Goal: Transaction & Acquisition: Book appointment/travel/reservation

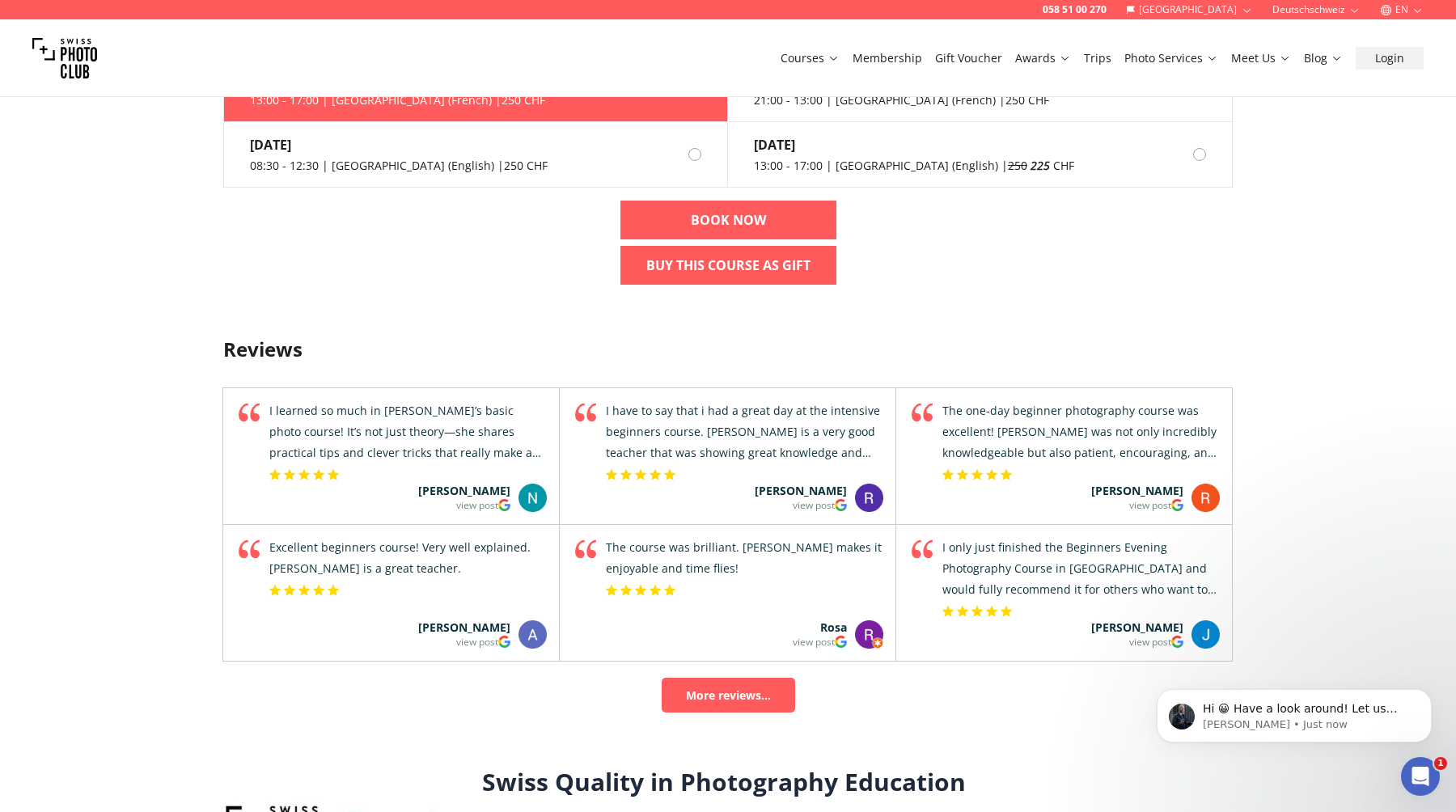
scroll to position [2034, 0]
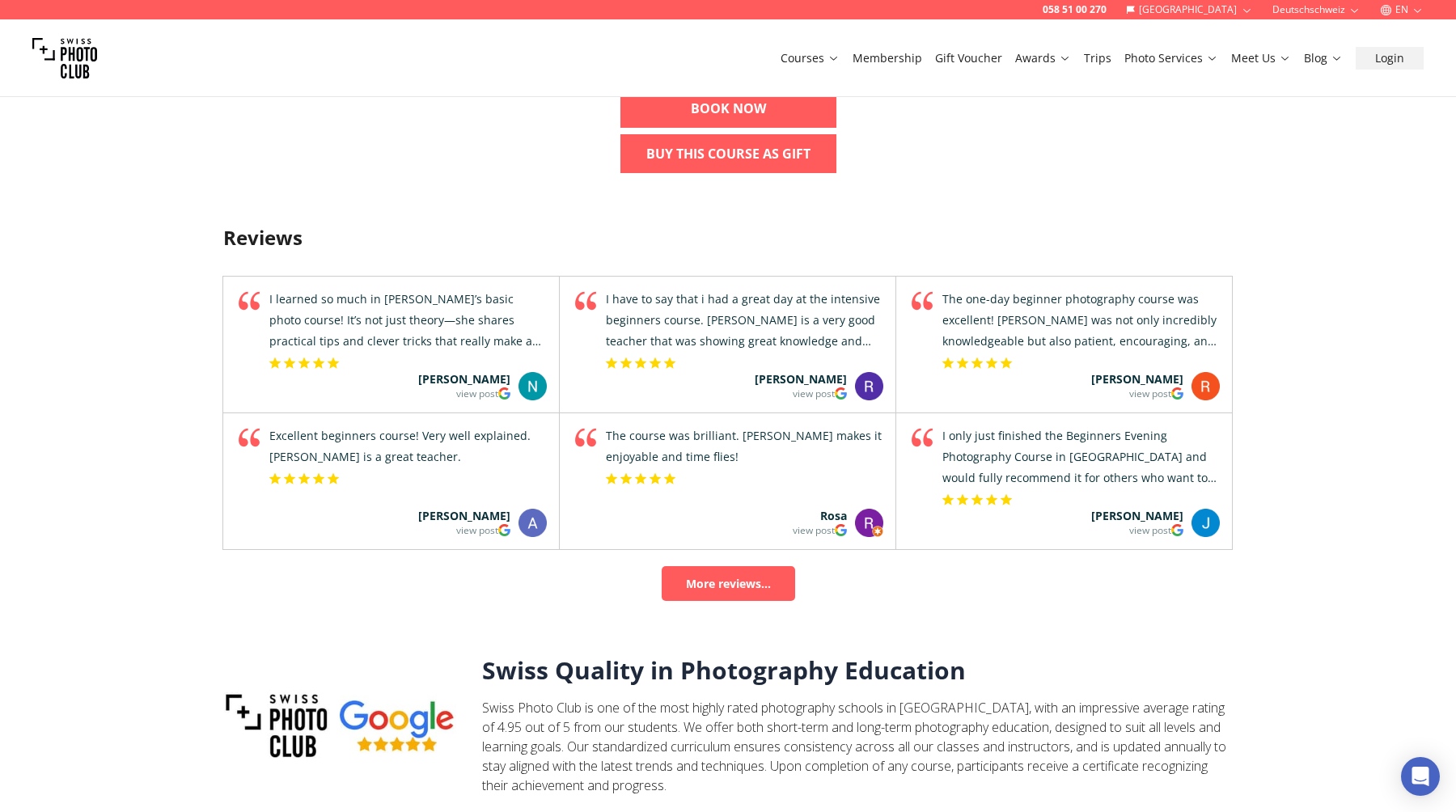
scroll to position [1868, 0]
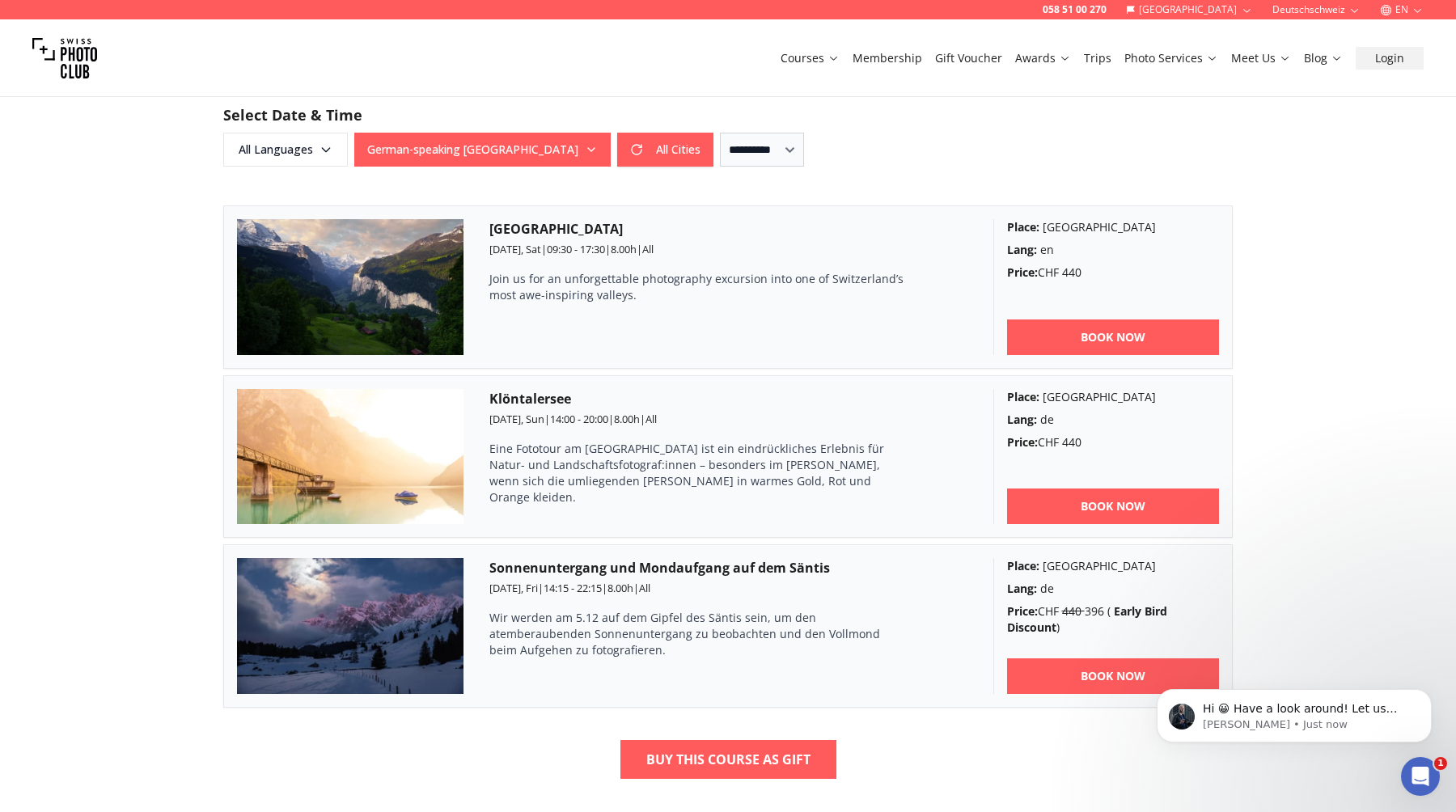
scroll to position [1110, 0]
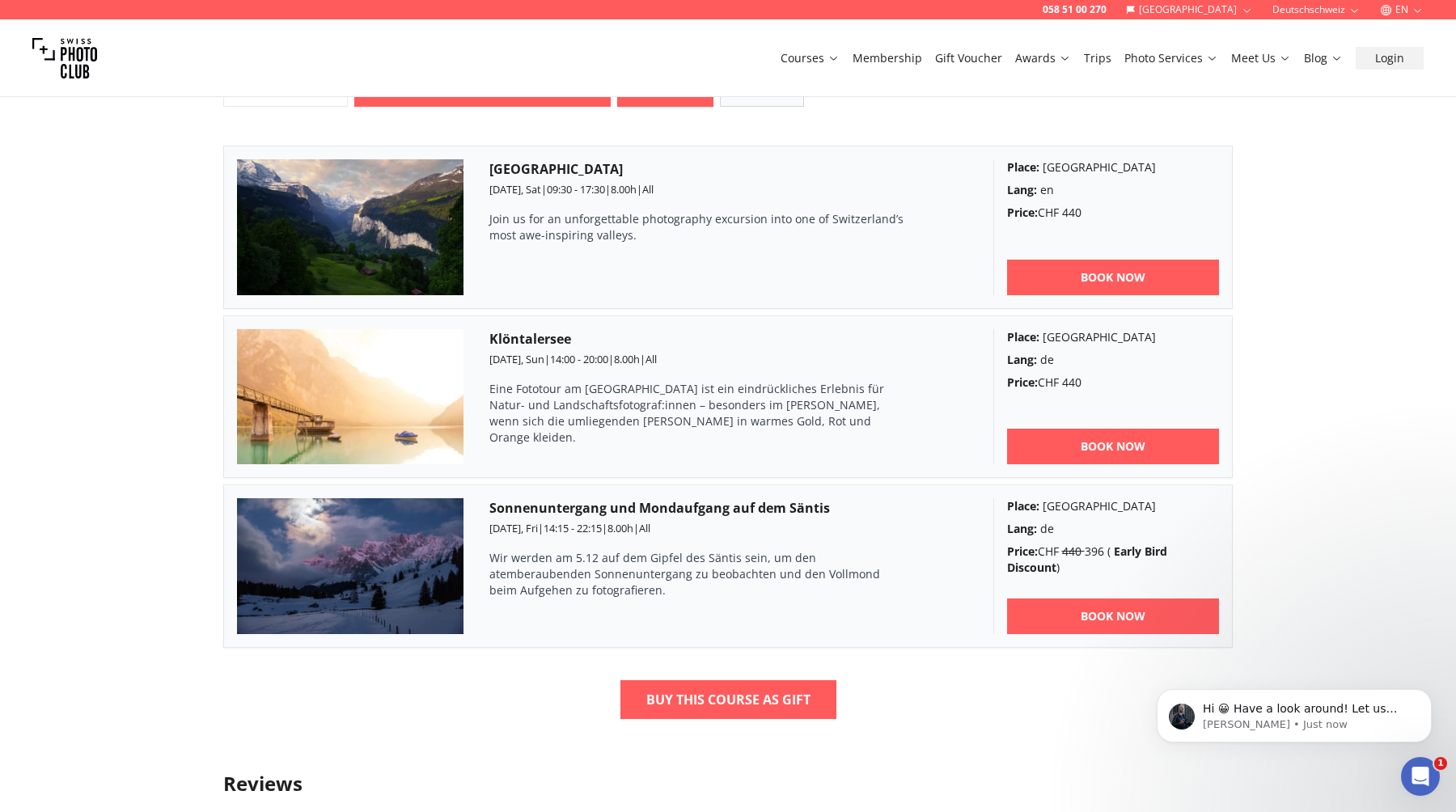
click at [634, 174] on h3 "Lauterbrunnen Valley Vistas" at bounding box center [728, 168] width 478 height 20
drag, startPoint x: 685, startPoint y: 172, endPoint x: 592, endPoint y: 172, distance: 93.0
click at [592, 172] on h3 "[GEOGRAPHIC_DATA]" at bounding box center [728, 168] width 478 height 20
copy h3 "Valley Vistas"
click at [616, 266] on div "Lauterbrunnen Valley Vistas 4th Oct, Sat | 09:30 - 17:30 | 8.00 h | All Join us…" at bounding box center [728, 227] width 478 height 136
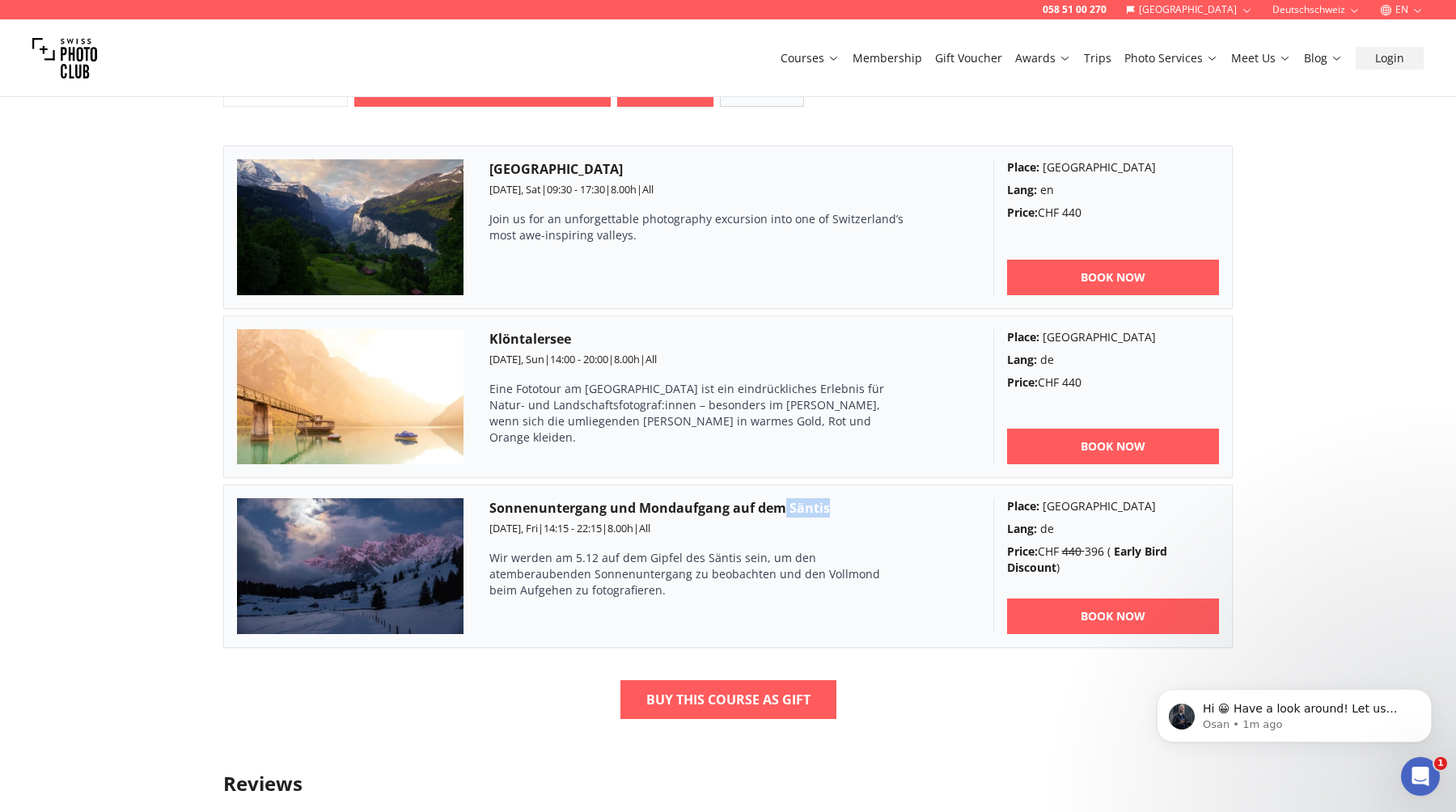
drag, startPoint x: 832, startPoint y: 510, endPoint x: 782, endPoint y: 514, distance: 50.2
click at [782, 514] on h3 "Sonnenuntergang und Mondaufgang auf dem Säntis" at bounding box center [728, 508] width 478 height 20
copy h3 "Säntis"
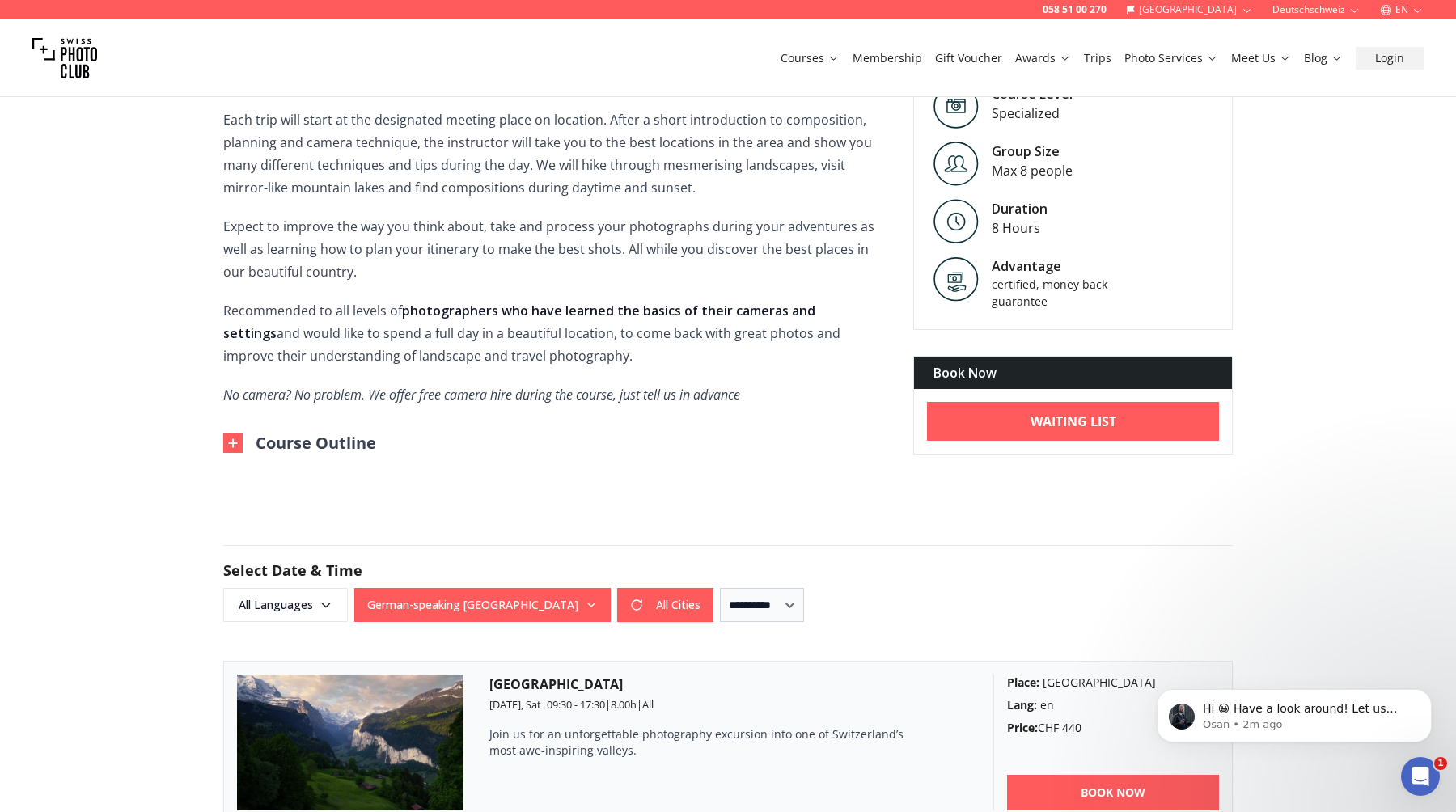
scroll to position [526, 0]
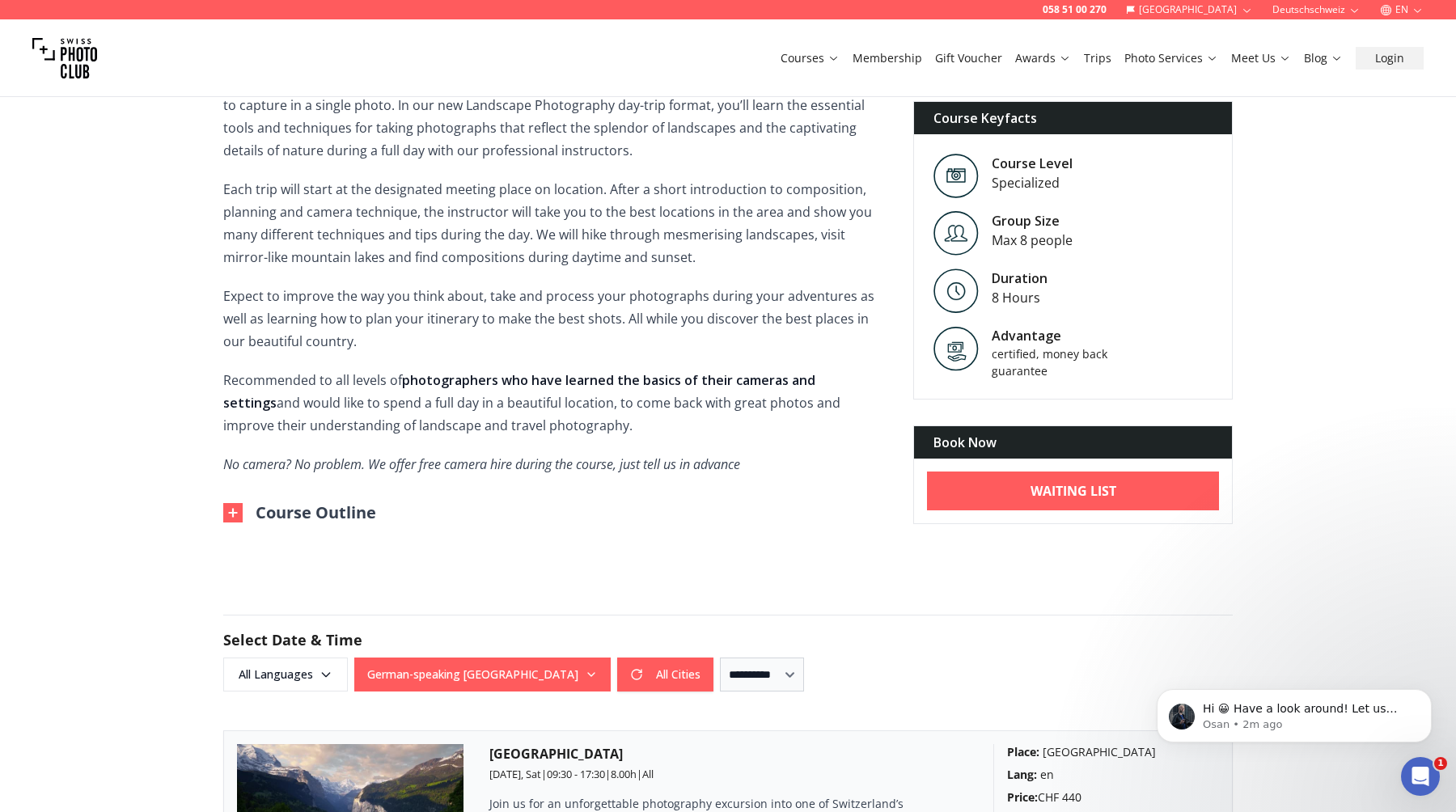
click at [1111, 58] on link "Trips" at bounding box center [1098, 58] width 27 height 16
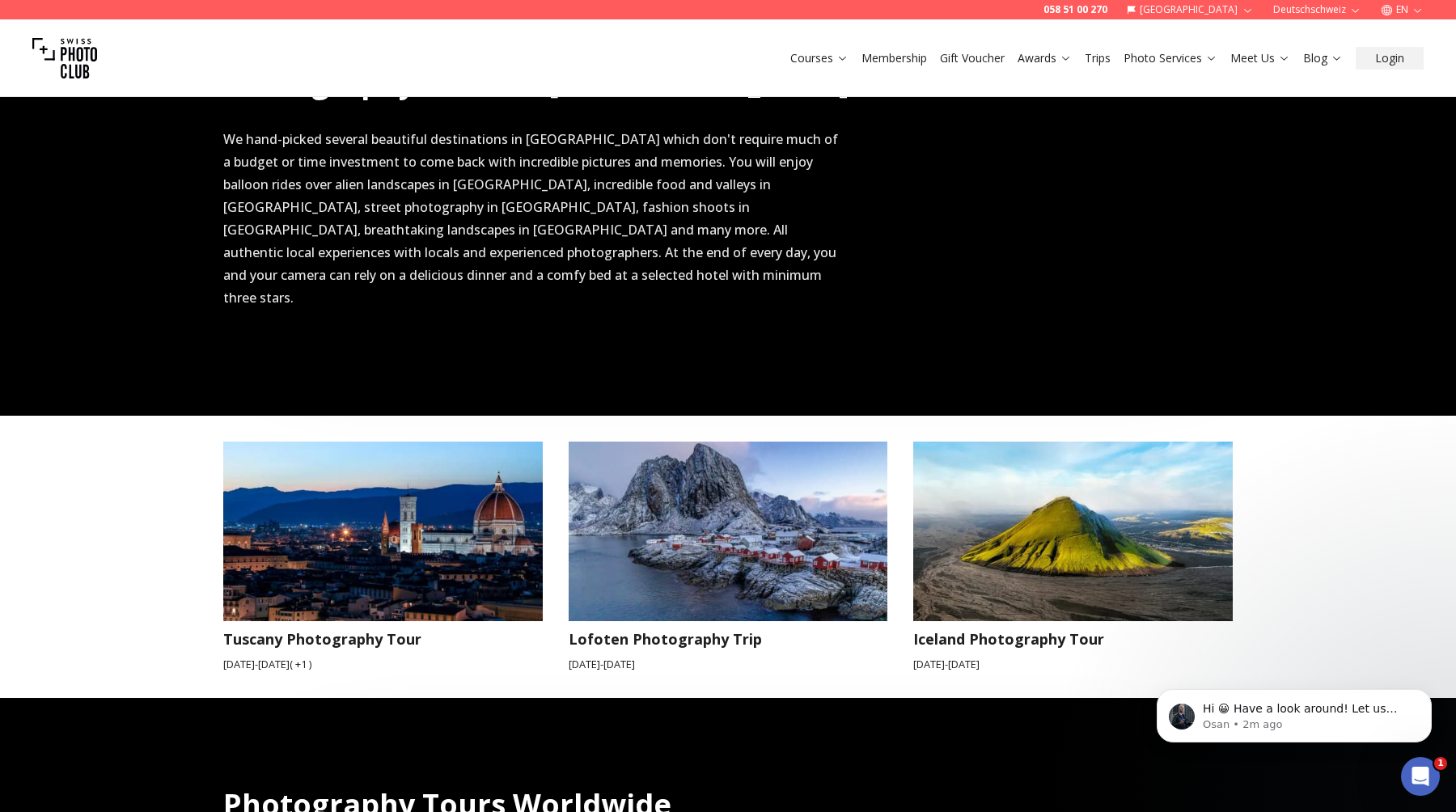
scroll to position [1168, 0]
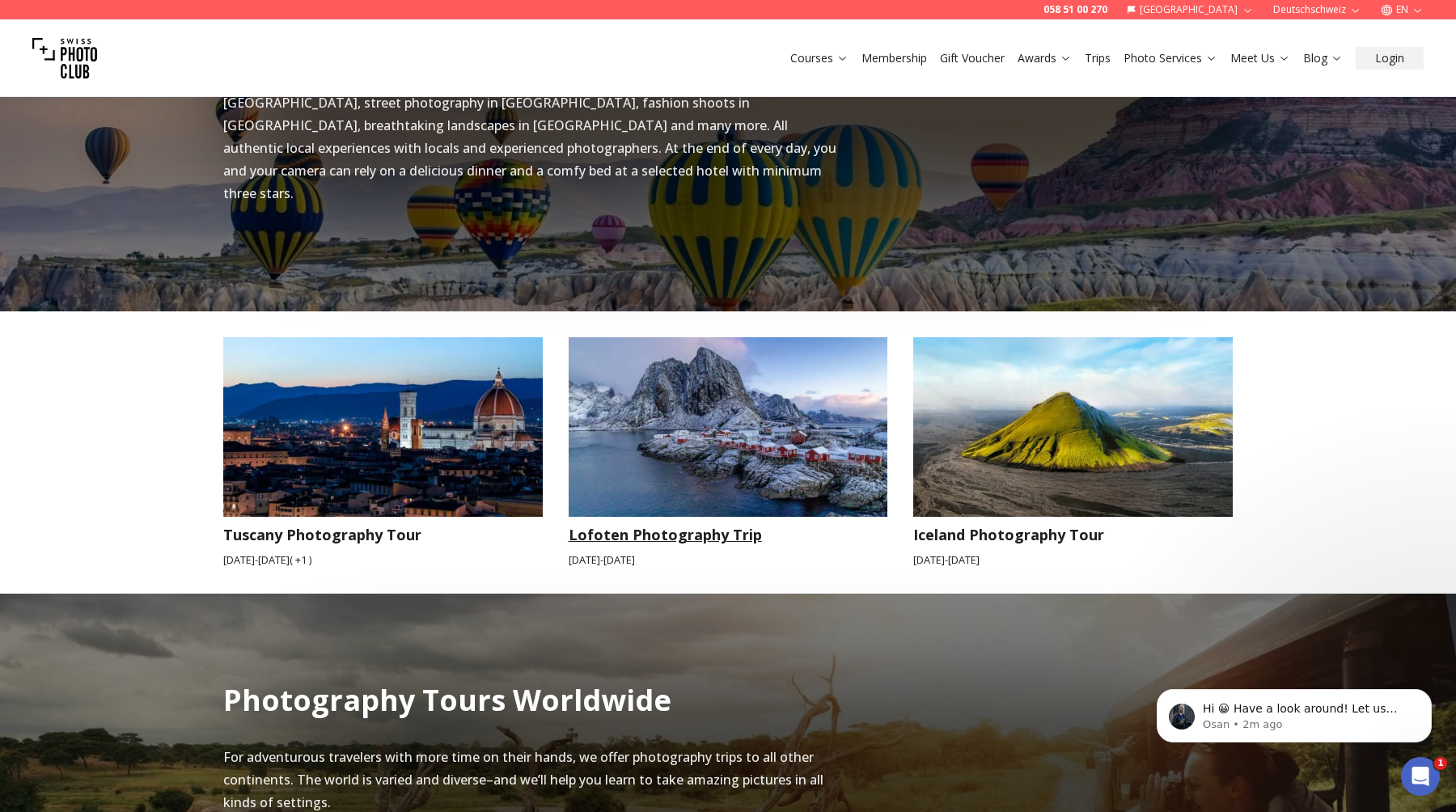
click at [726, 552] on small "Feb 14th - Feb 21st" at bounding box center [728, 560] width 320 height 15
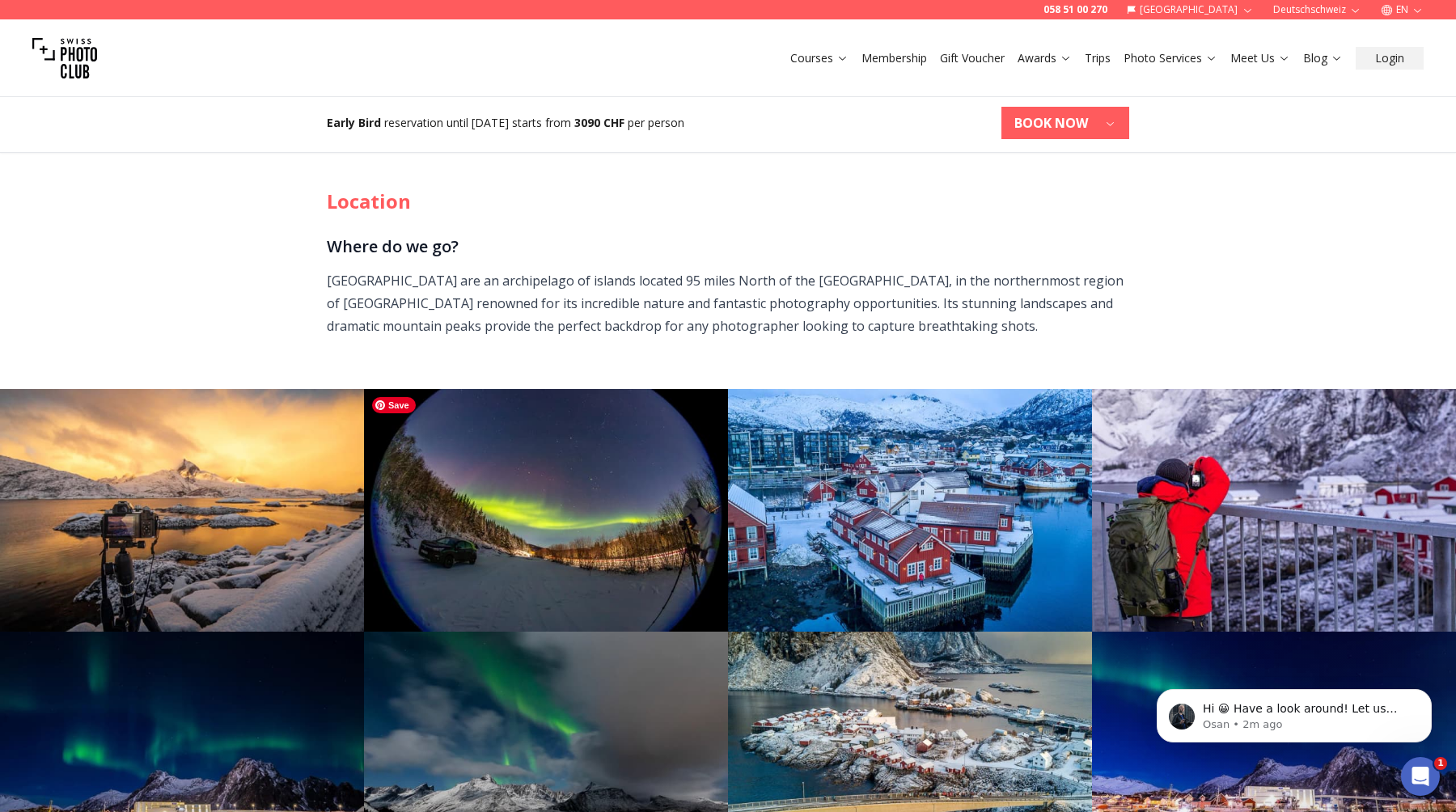
scroll to position [760, 0]
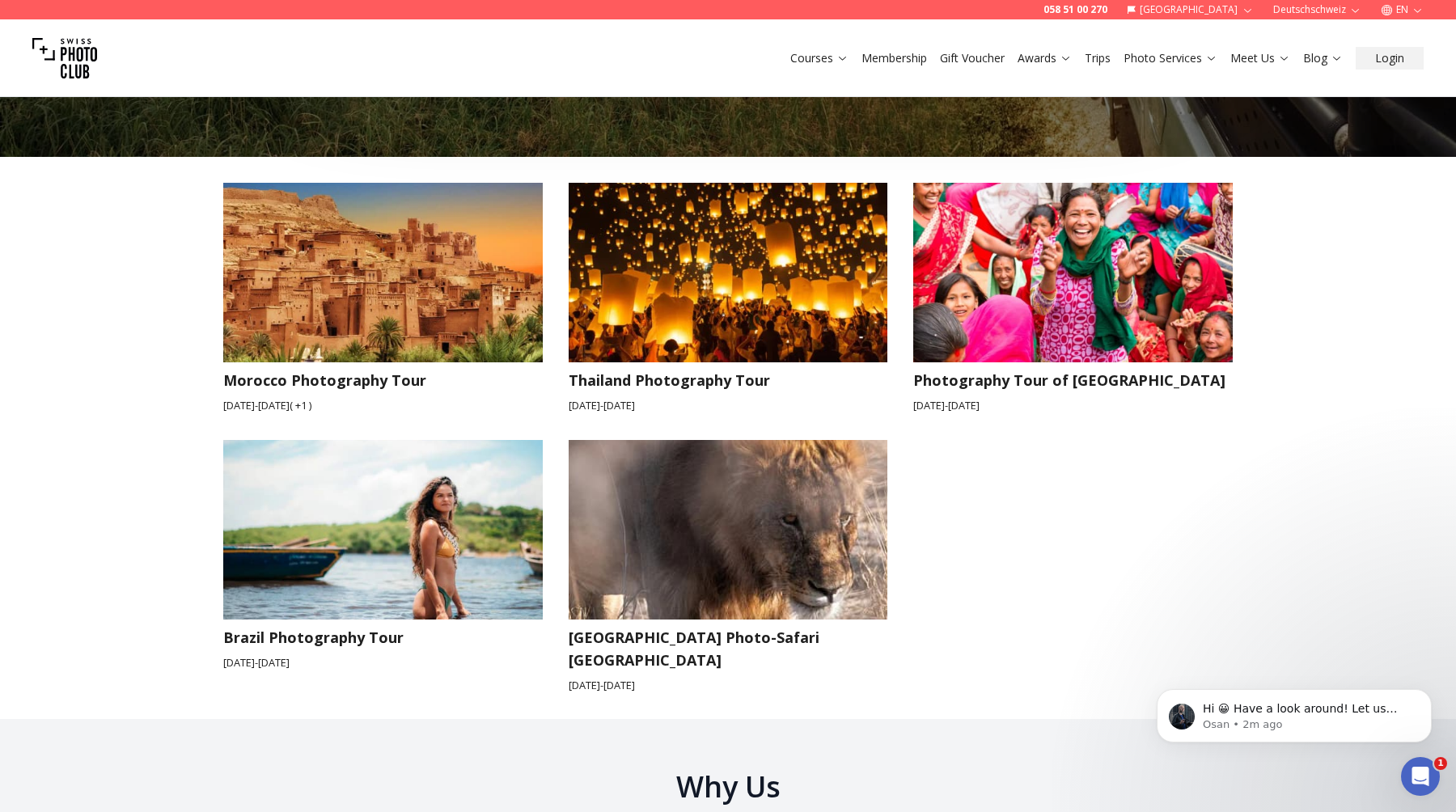
scroll to position [2165, 0]
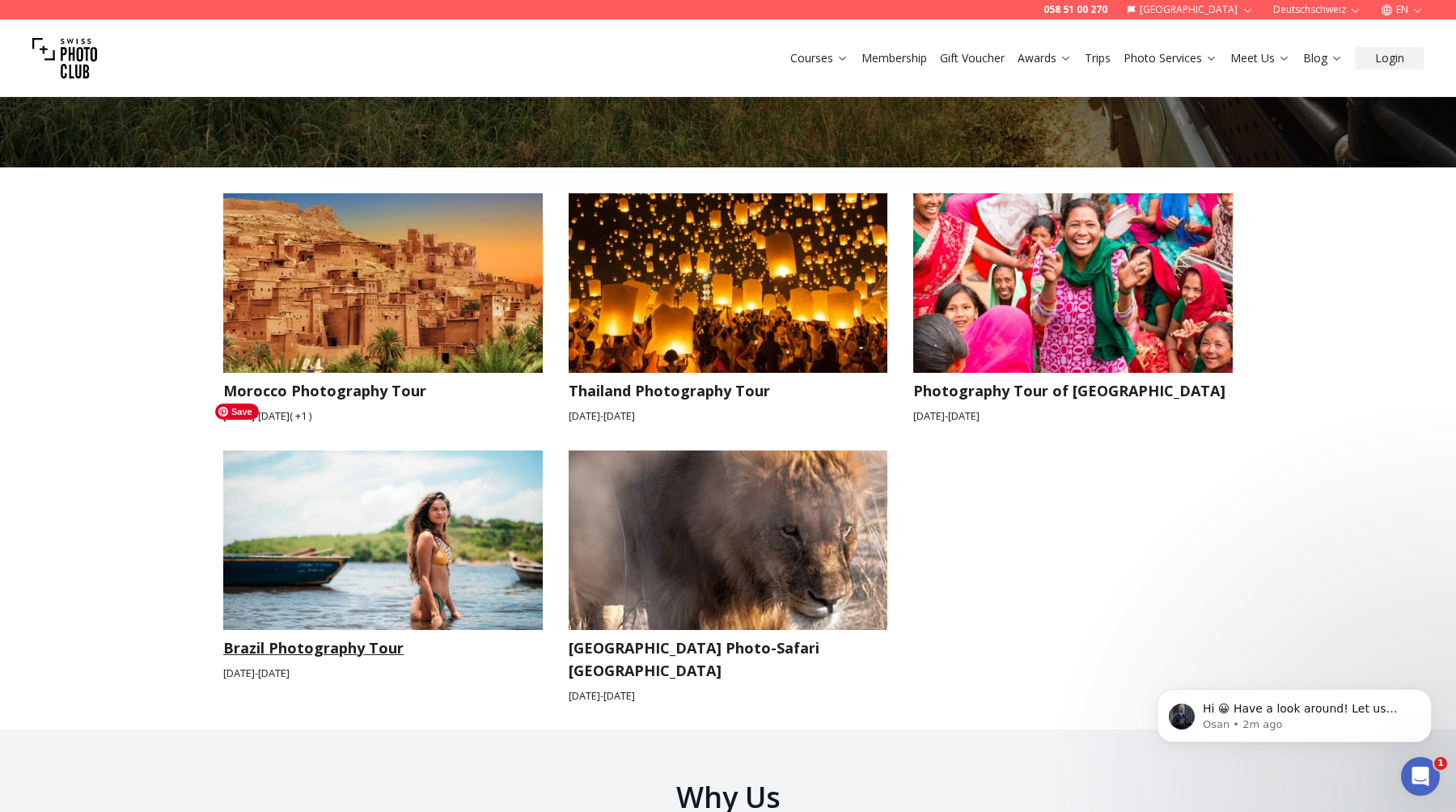
click at [339, 523] on img at bounding box center [383, 540] width 320 height 179
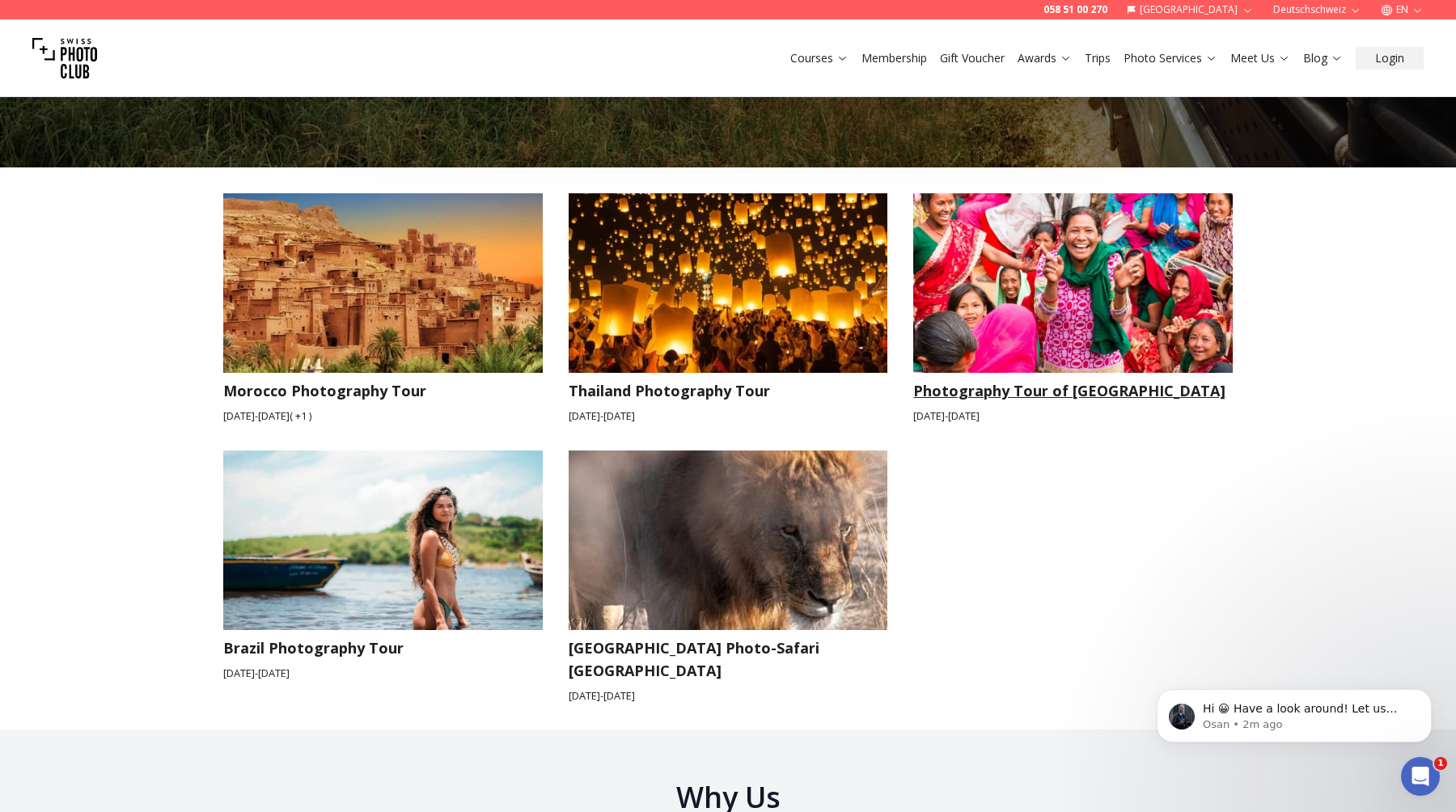
click at [1033, 380] on h3 "Photography Tour of Nepal" at bounding box center [1073, 391] width 320 height 22
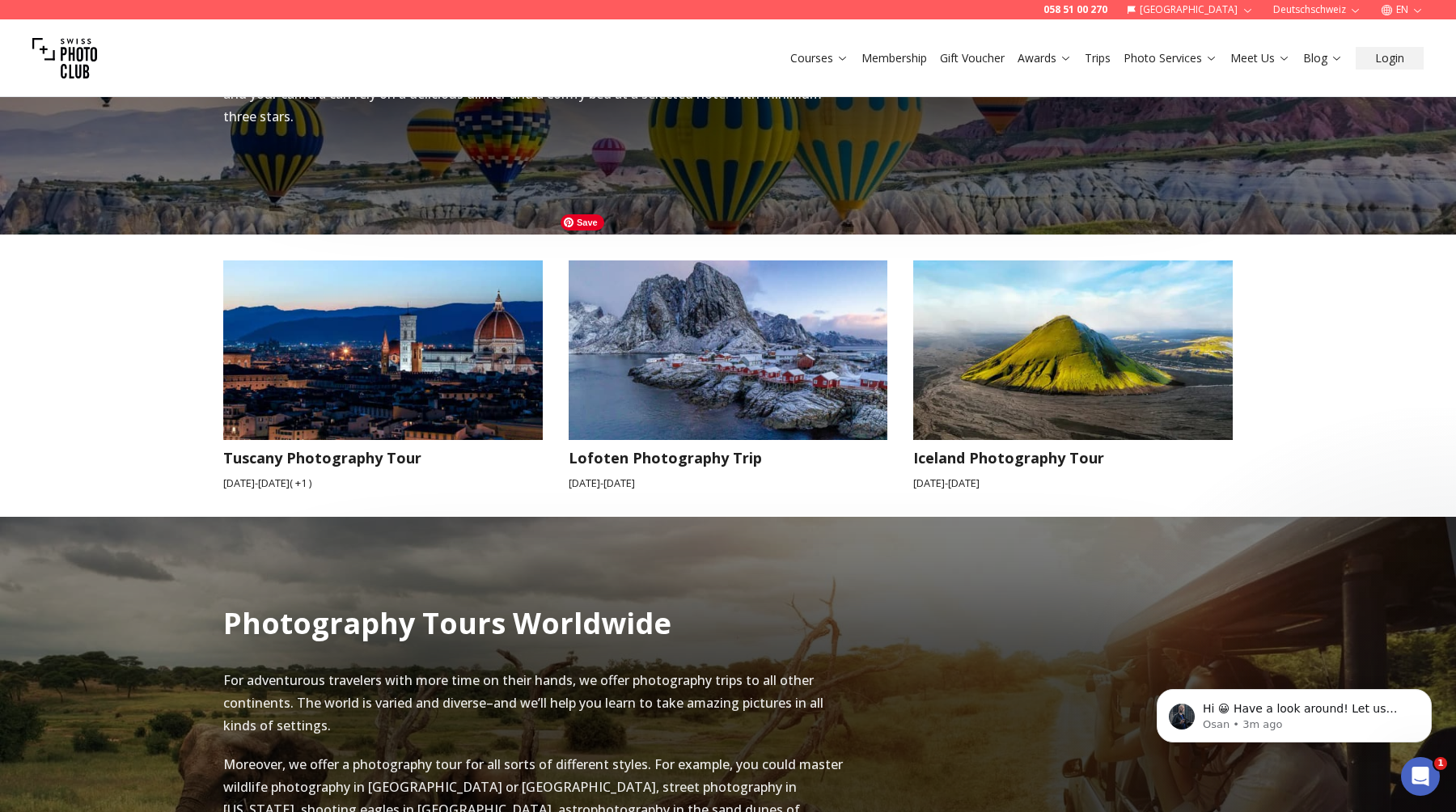
scroll to position [1285, 0]
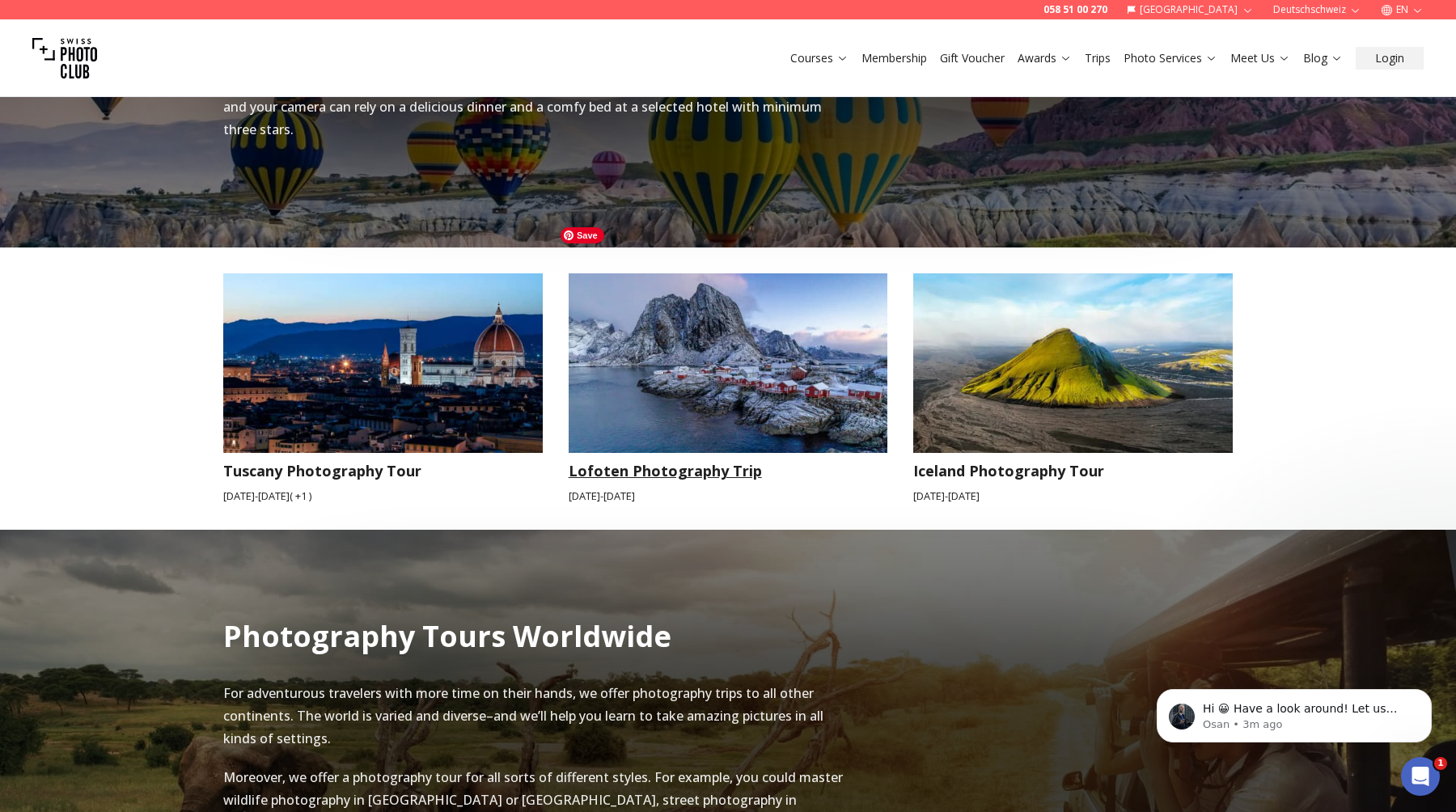
click at [727, 380] on img at bounding box center [728, 363] width 320 height 179
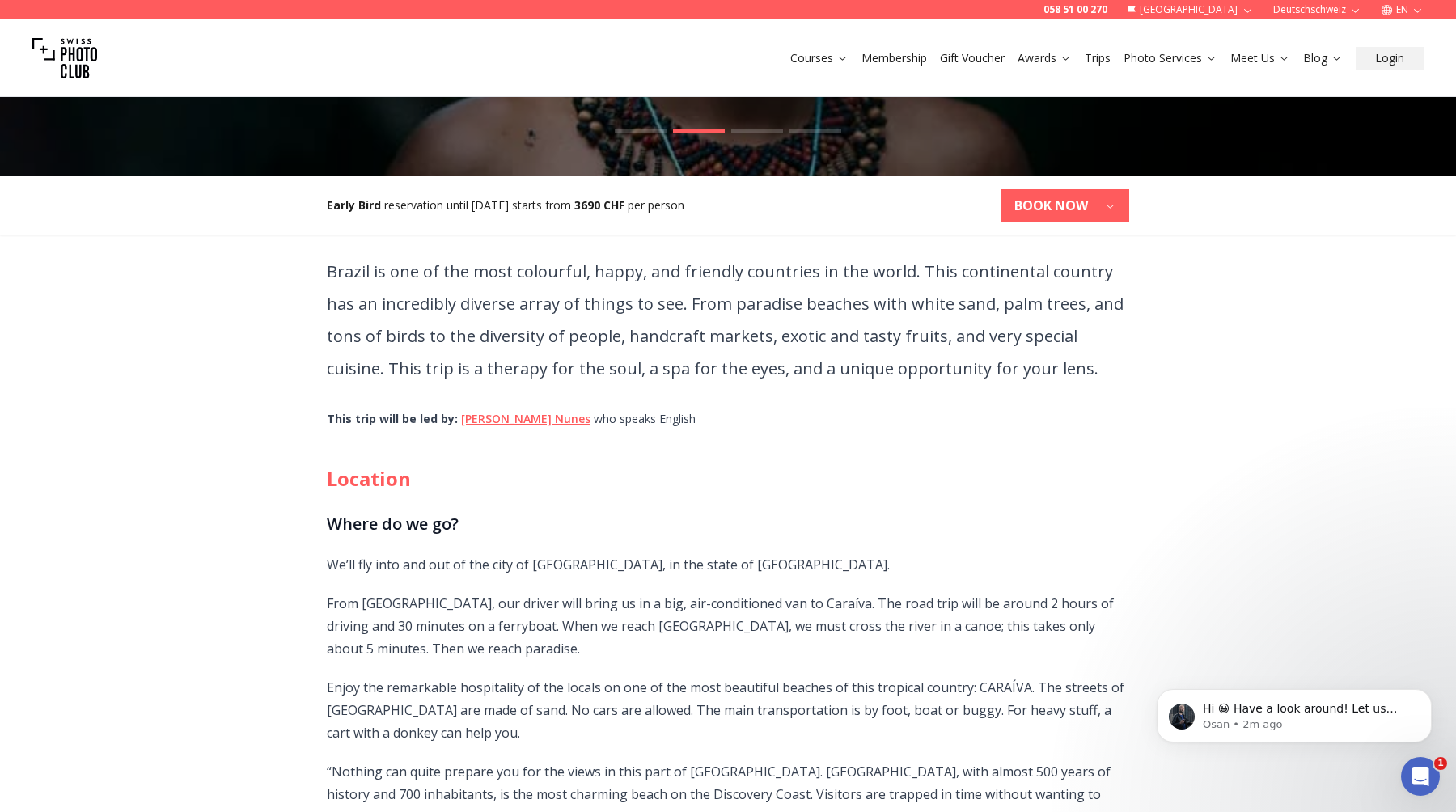
scroll to position [412, 0]
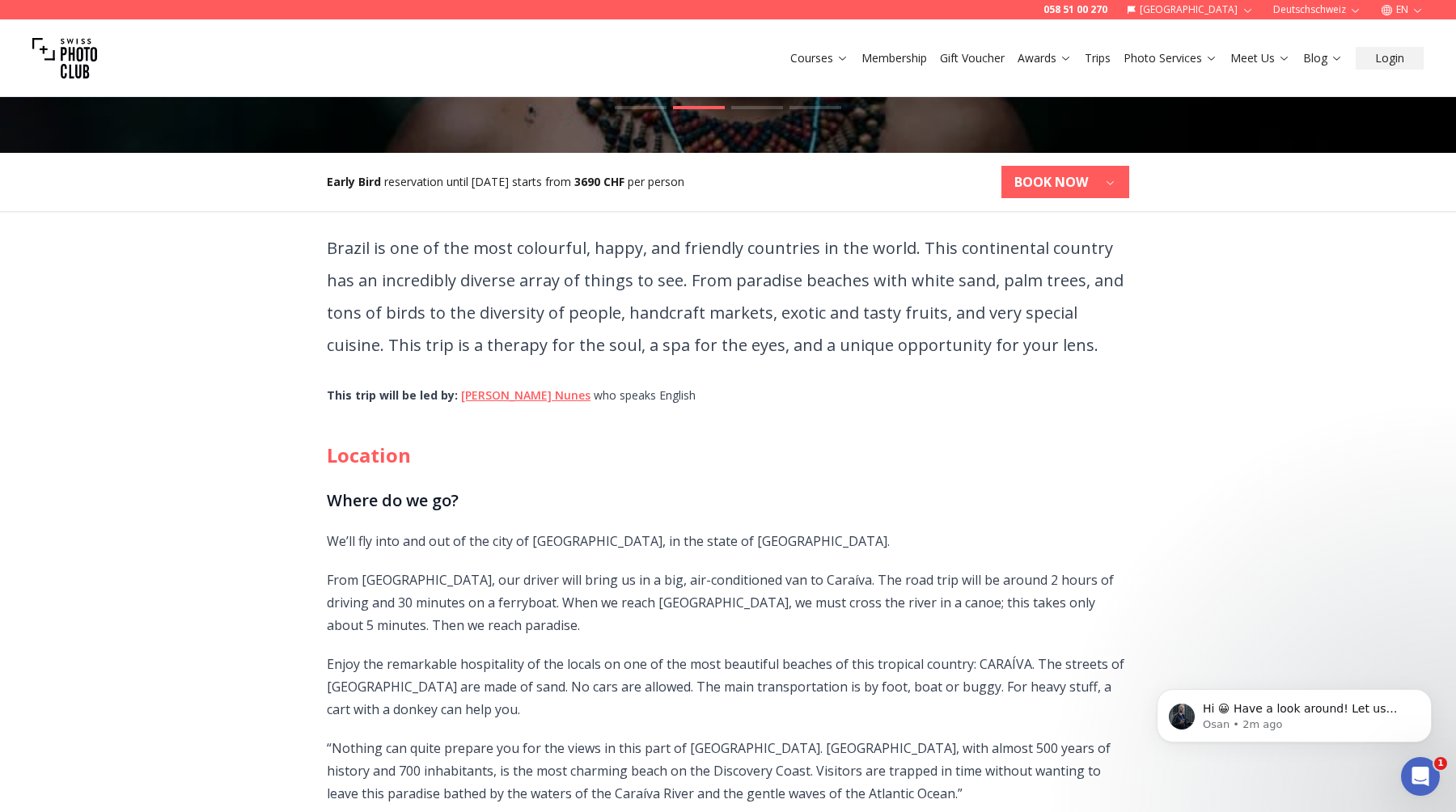
click at [529, 398] on link "[PERSON_NAME]" at bounding box center [525, 395] width 129 height 15
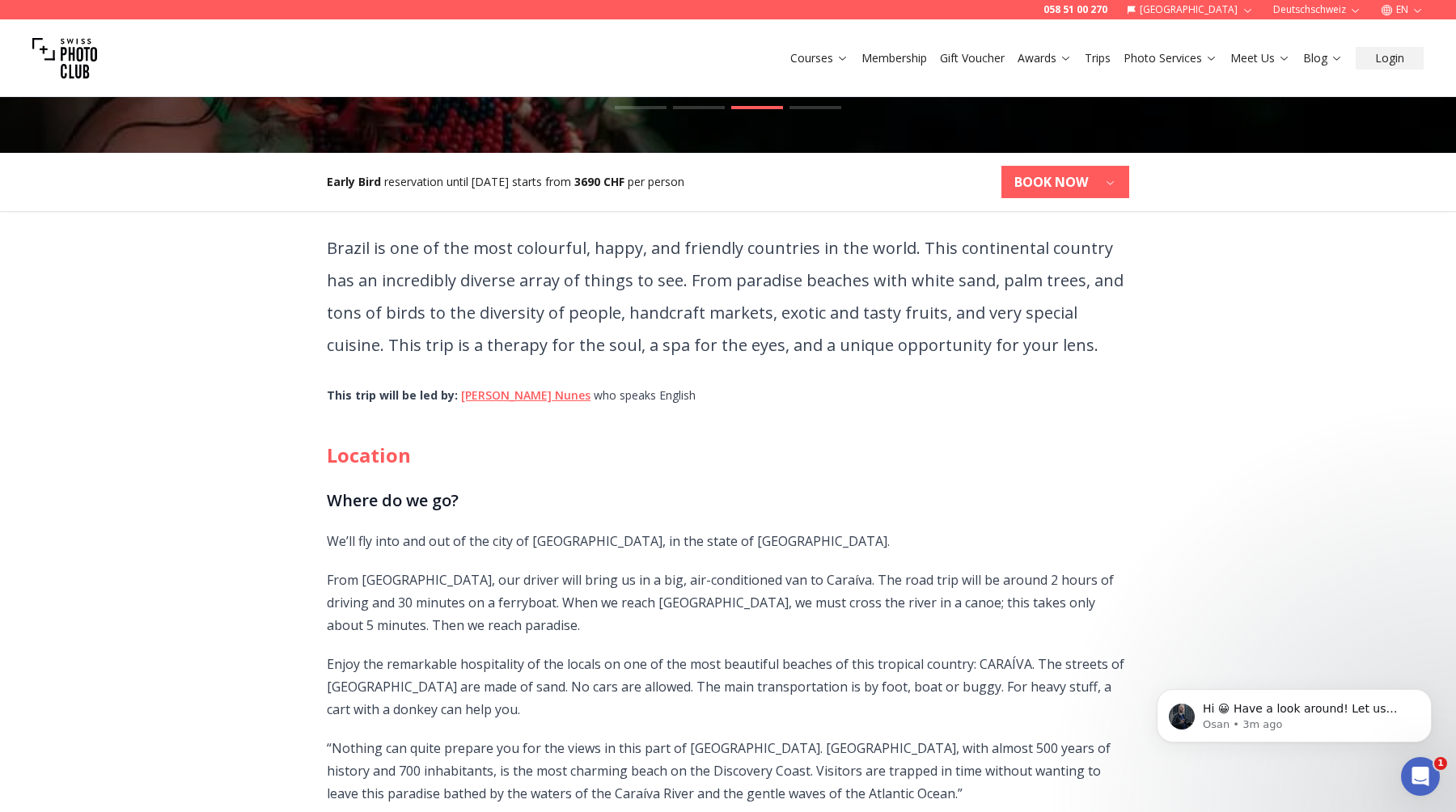
scroll to position [431, 0]
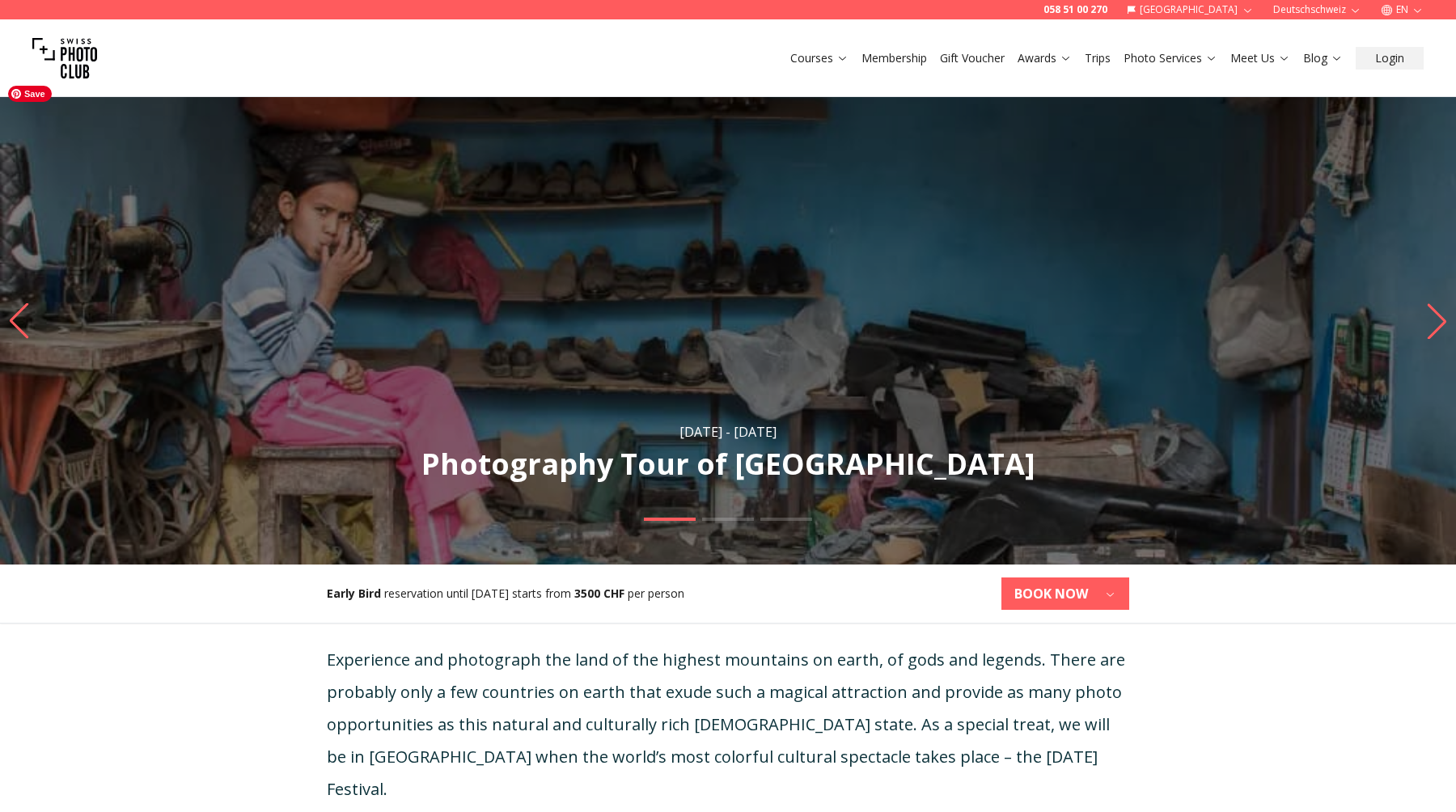
scroll to position [289, 0]
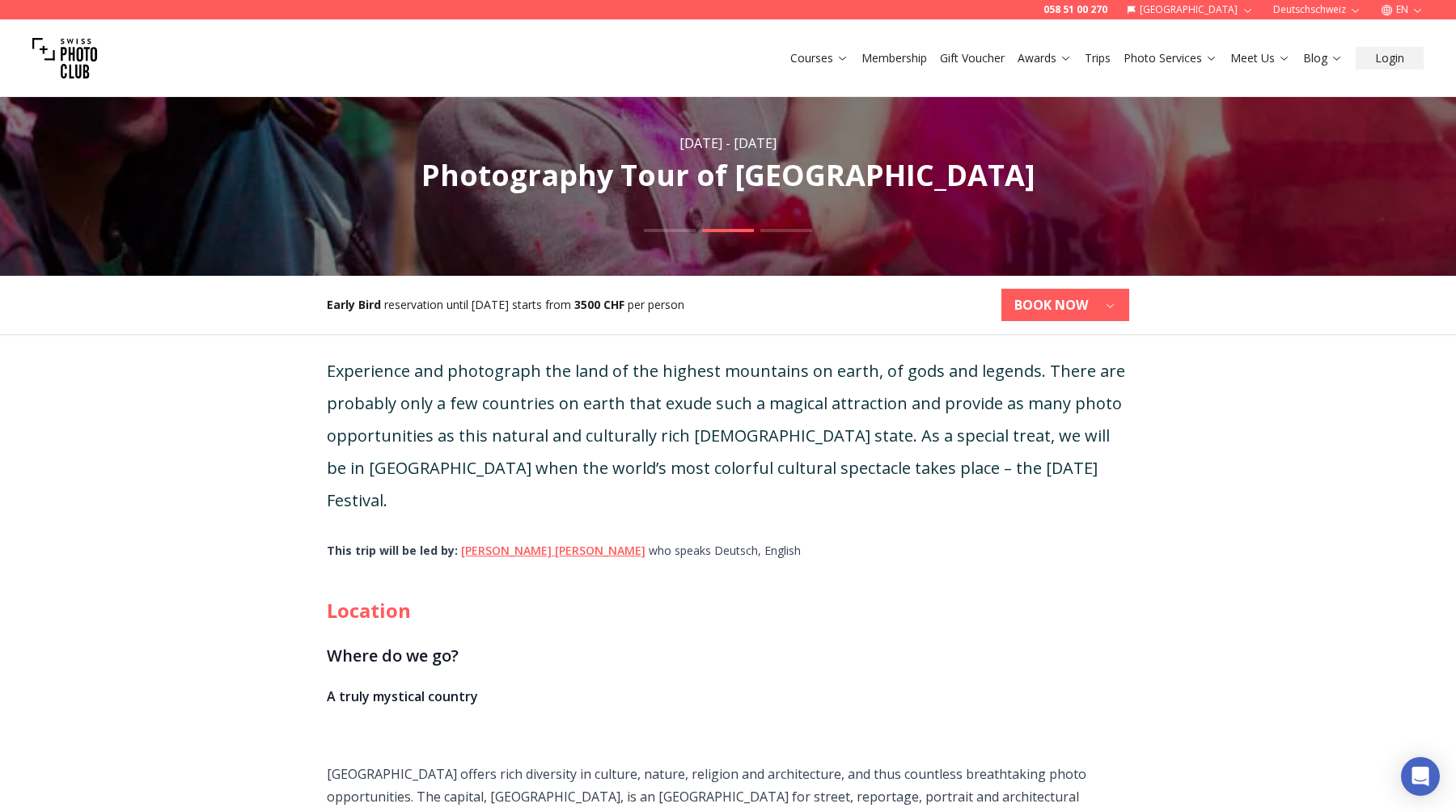
click at [528, 543] on link "Daniel von Rüdiger" at bounding box center [553, 550] width 185 height 15
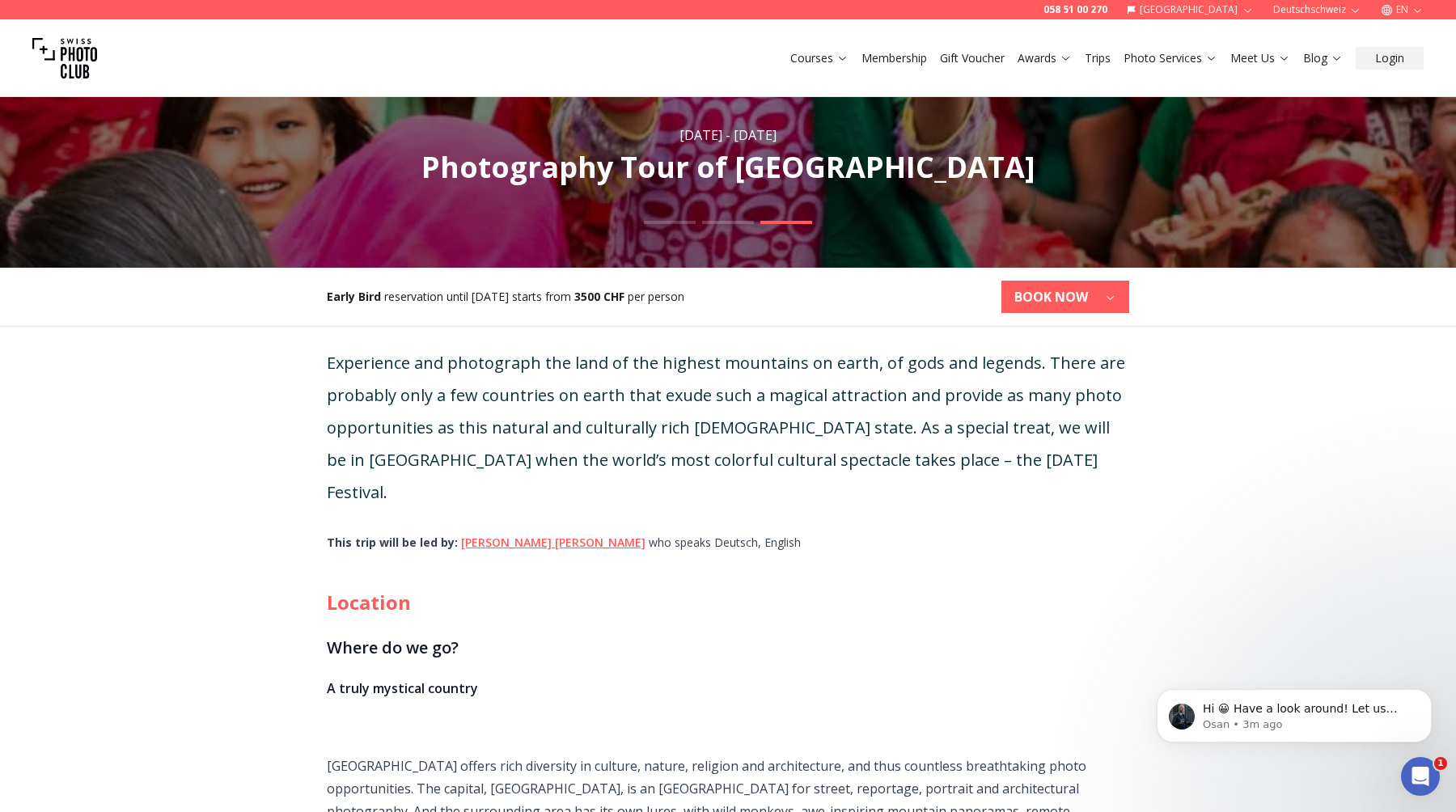
scroll to position [303, 0]
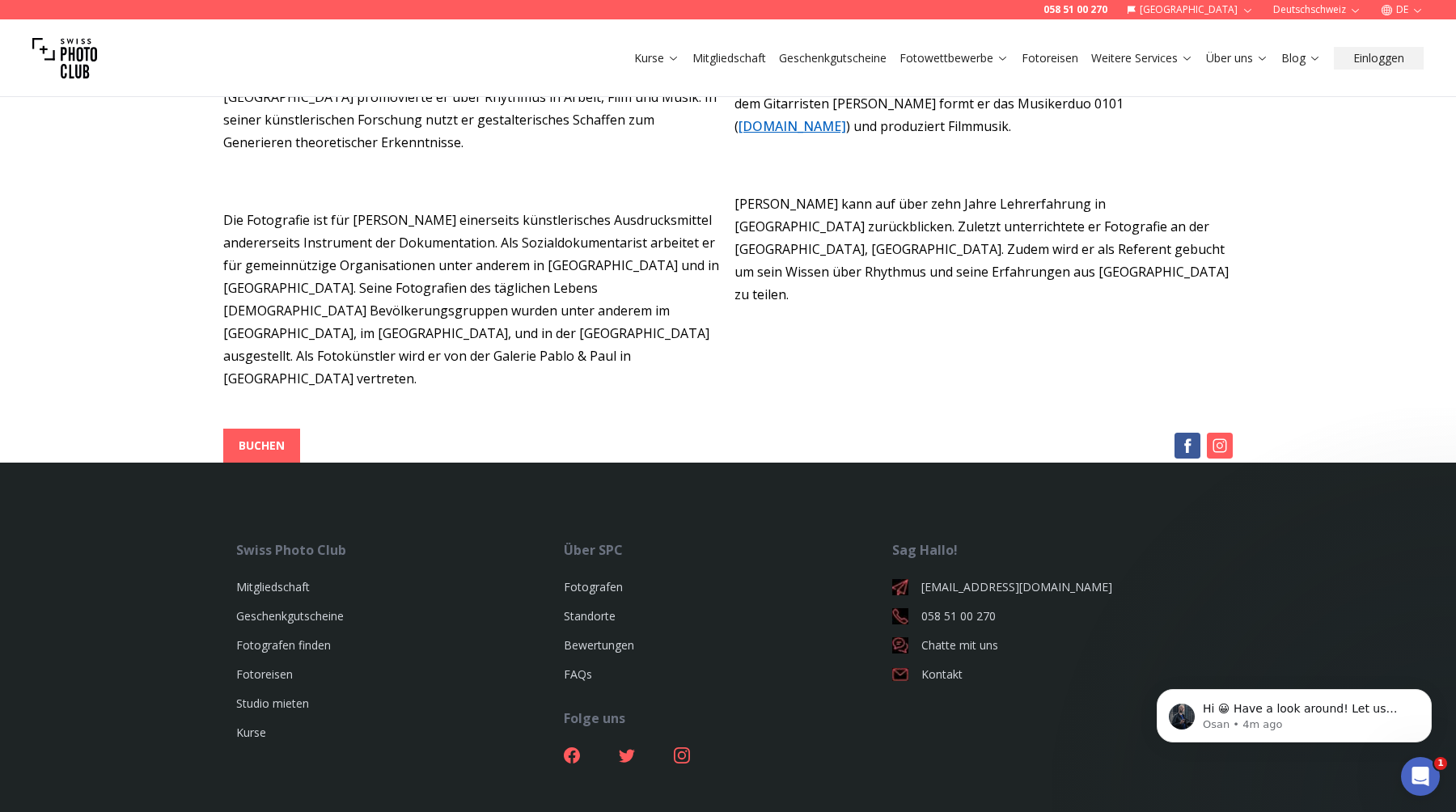
scroll to position [488, 0]
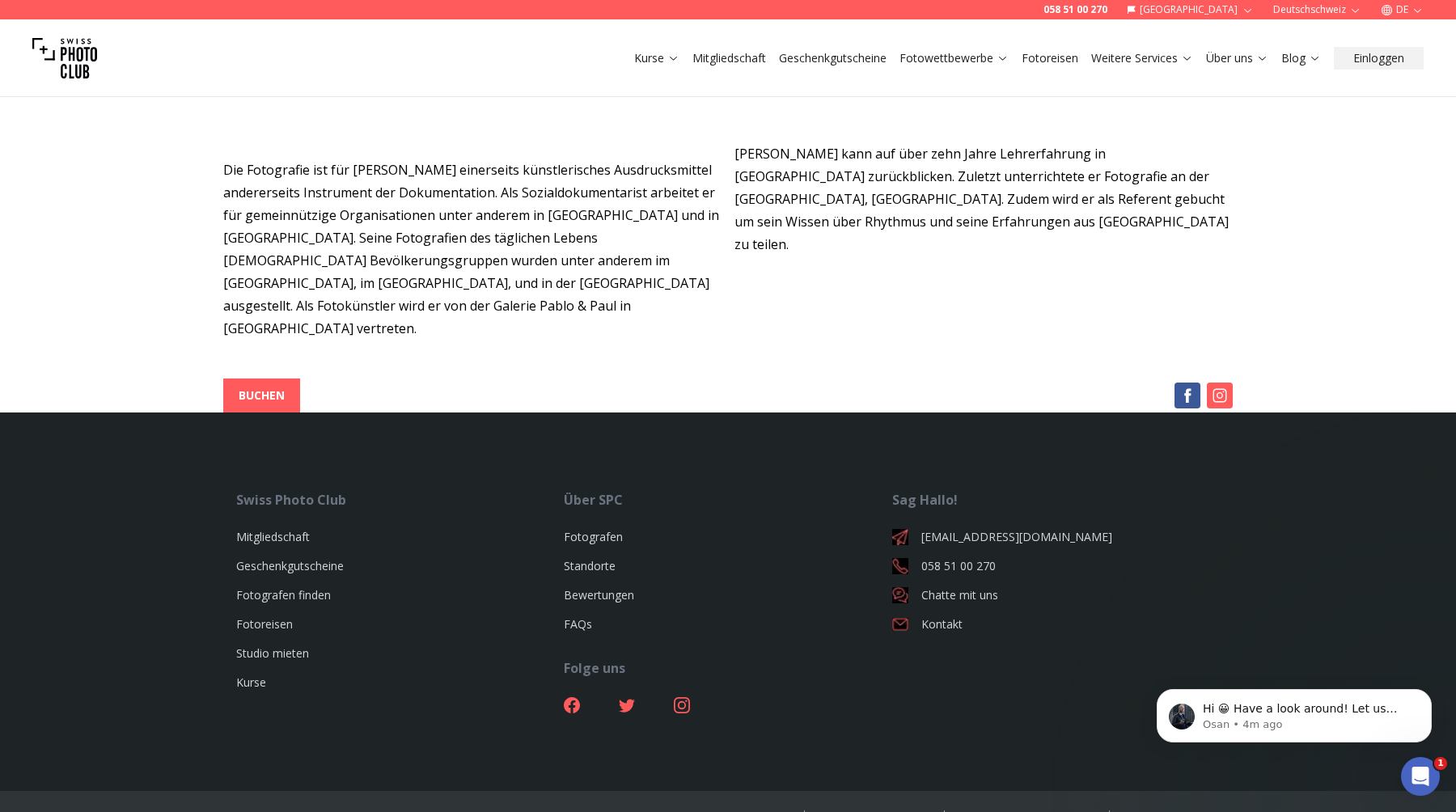
click at [1219, 383] on img at bounding box center [1220, 396] width 26 height 26
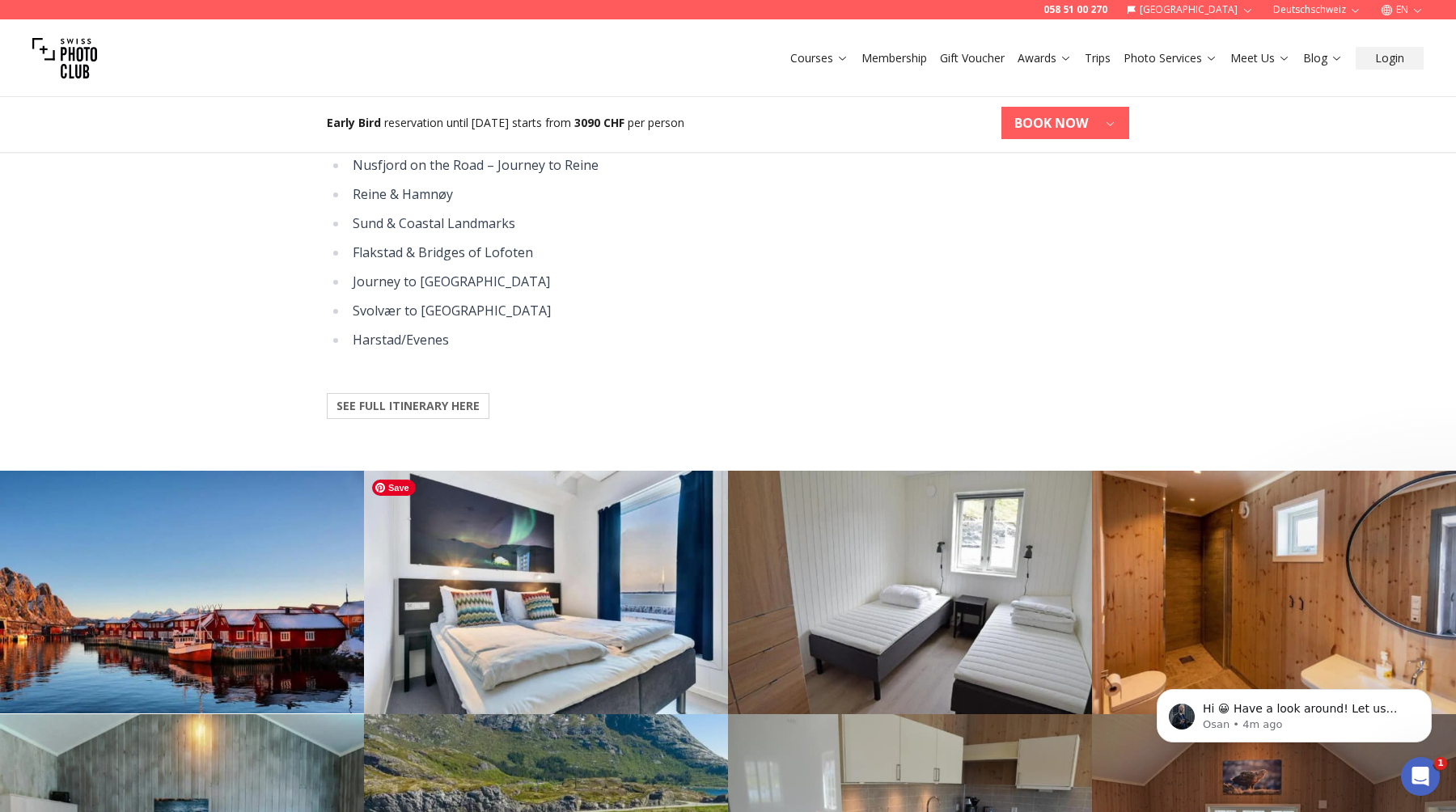
scroll to position [1728, 0]
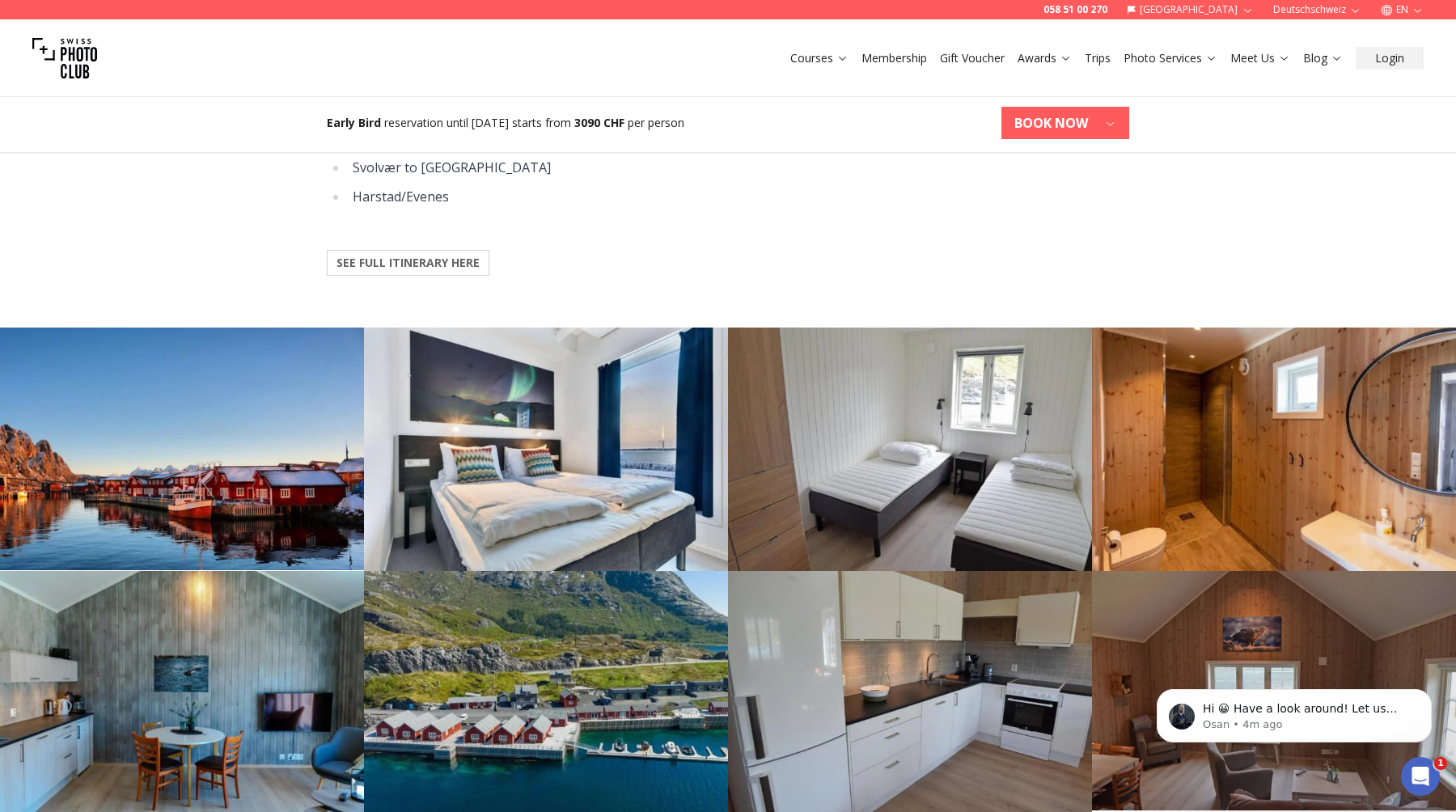
click at [421, 262] on b "SEE FULL ITINERARY HERE" at bounding box center [408, 262] width 143 height 16
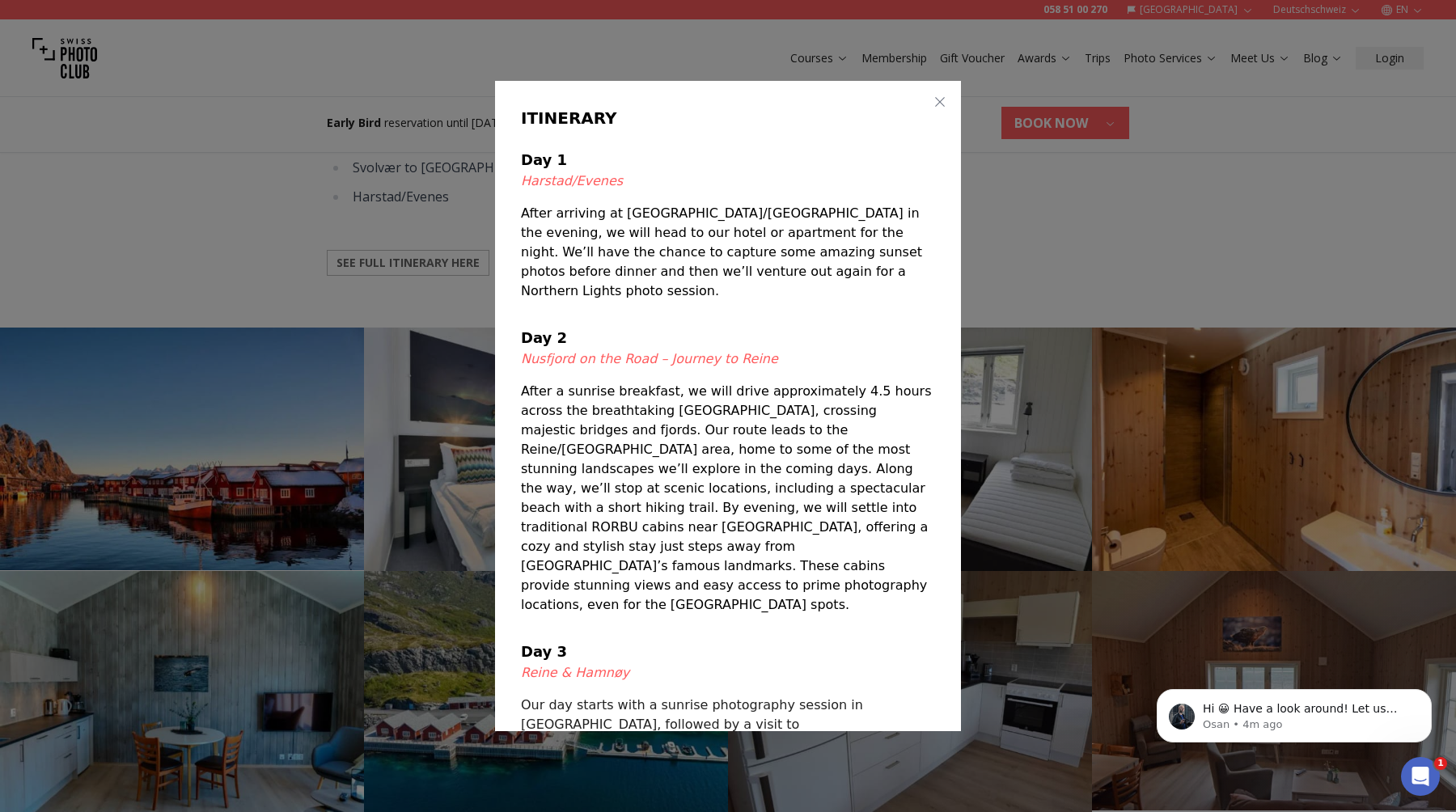
click at [281, 205] on div at bounding box center [728, 406] width 1456 height 812
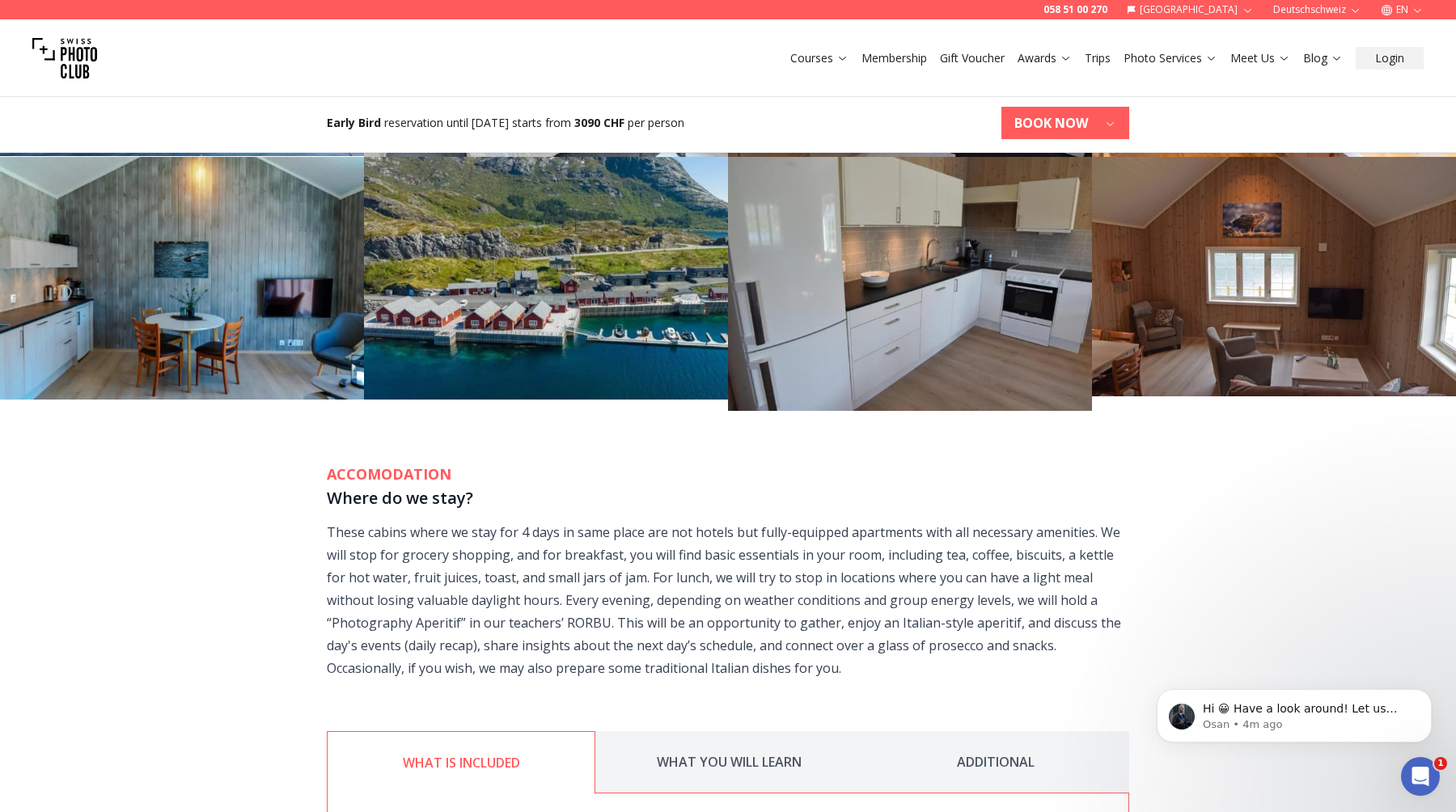
scroll to position [2618, 0]
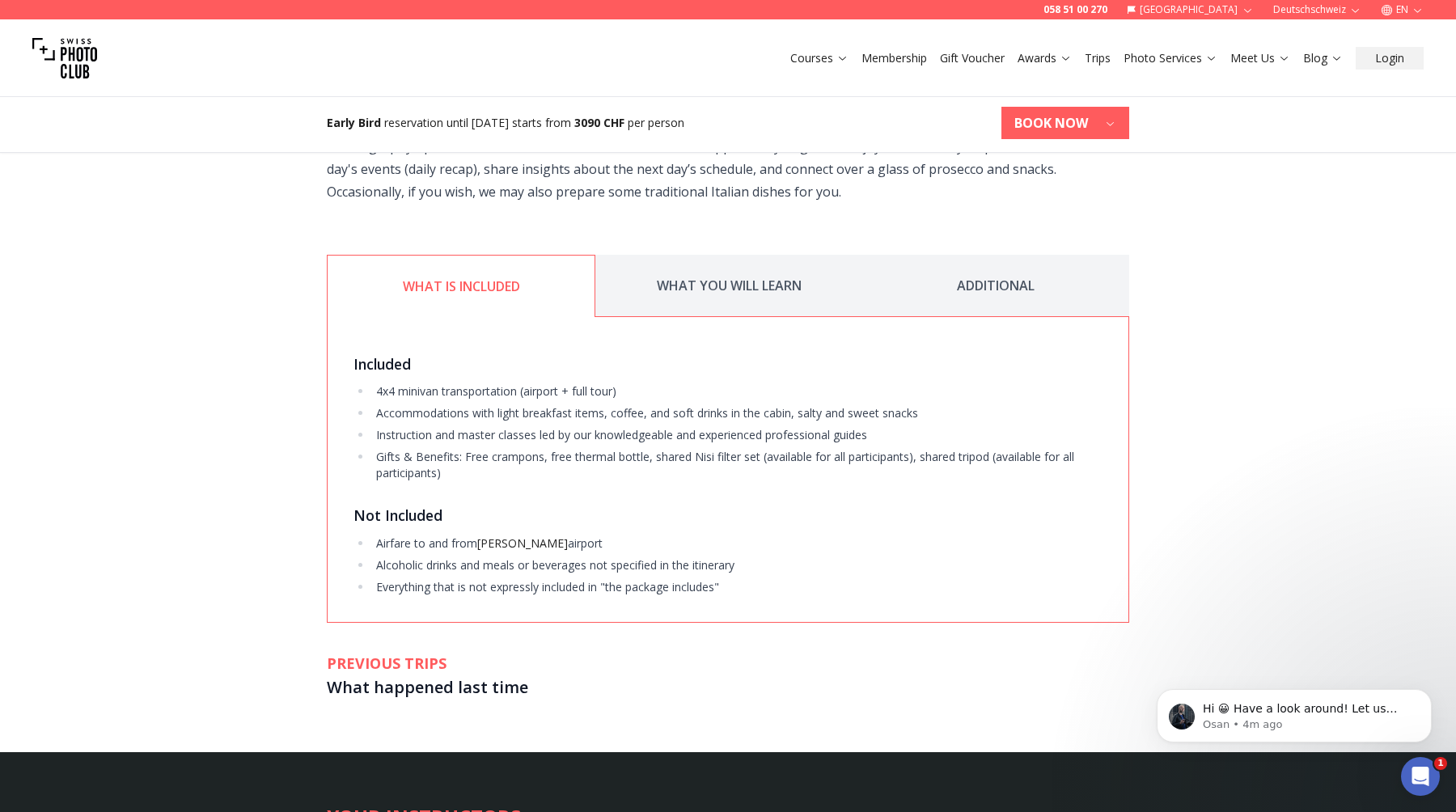
click at [710, 285] on button "WHAT YOU WILL LEARN" at bounding box center [728, 285] width 267 height 62
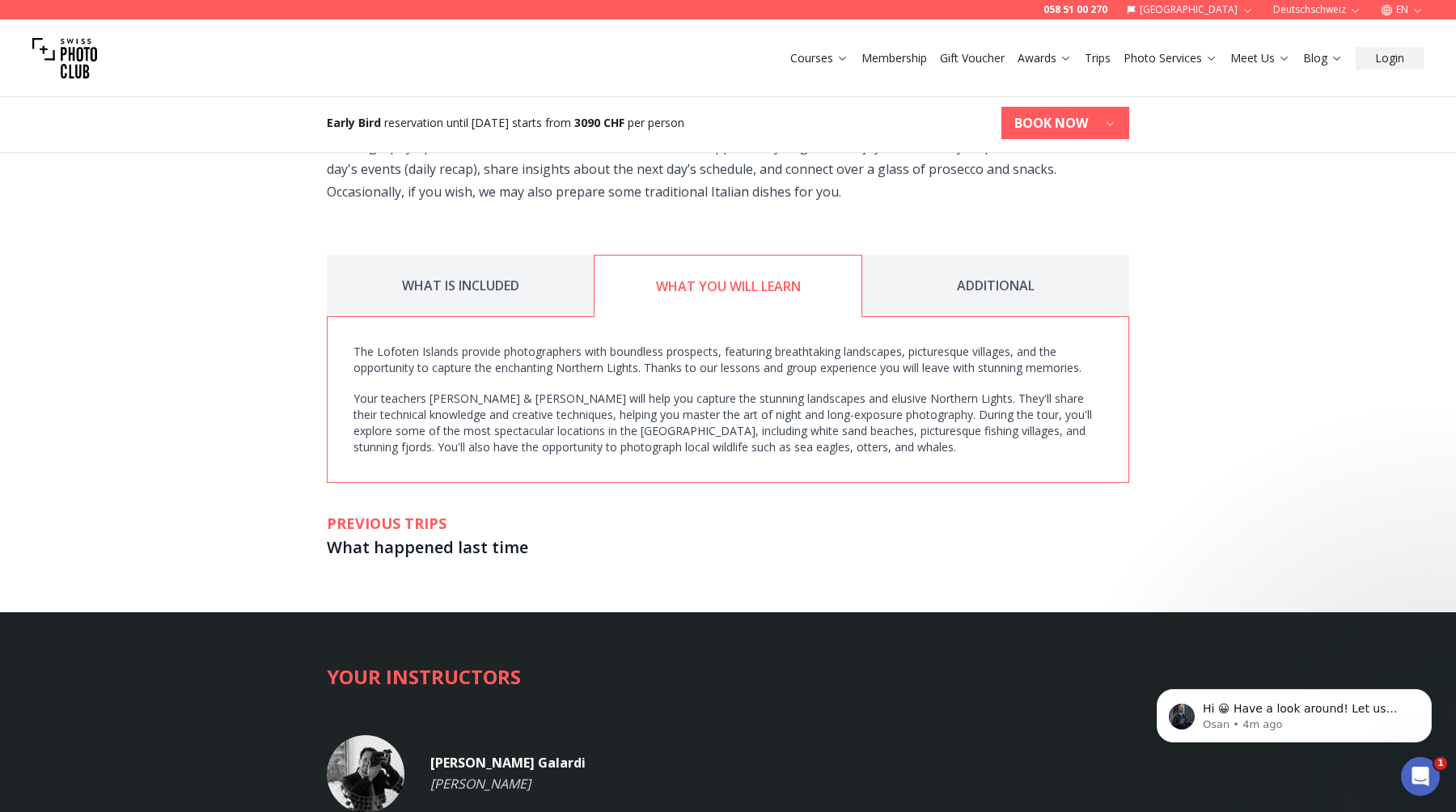
click at [952, 278] on button "ADDITIONAL" at bounding box center [996, 285] width 267 height 62
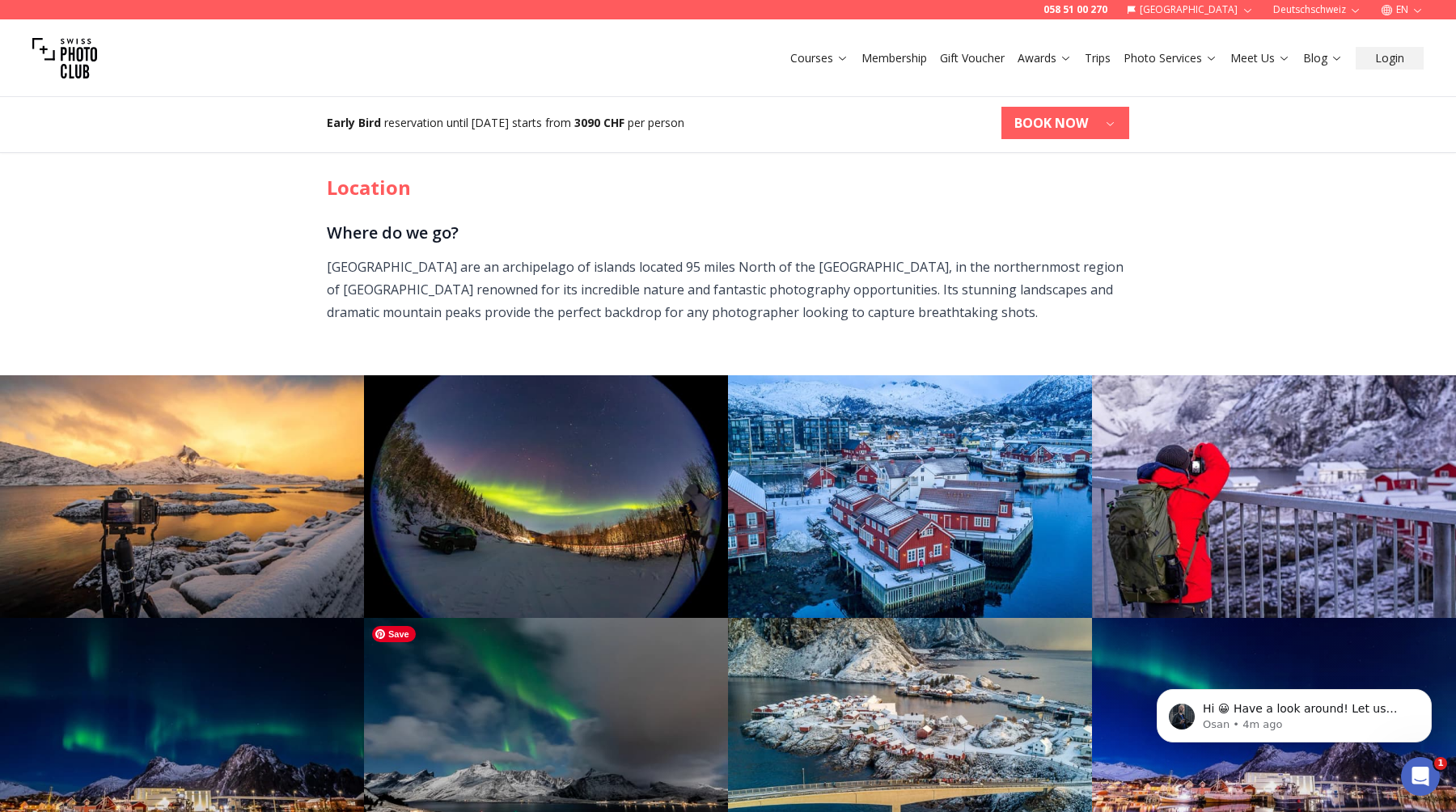
scroll to position [723, 0]
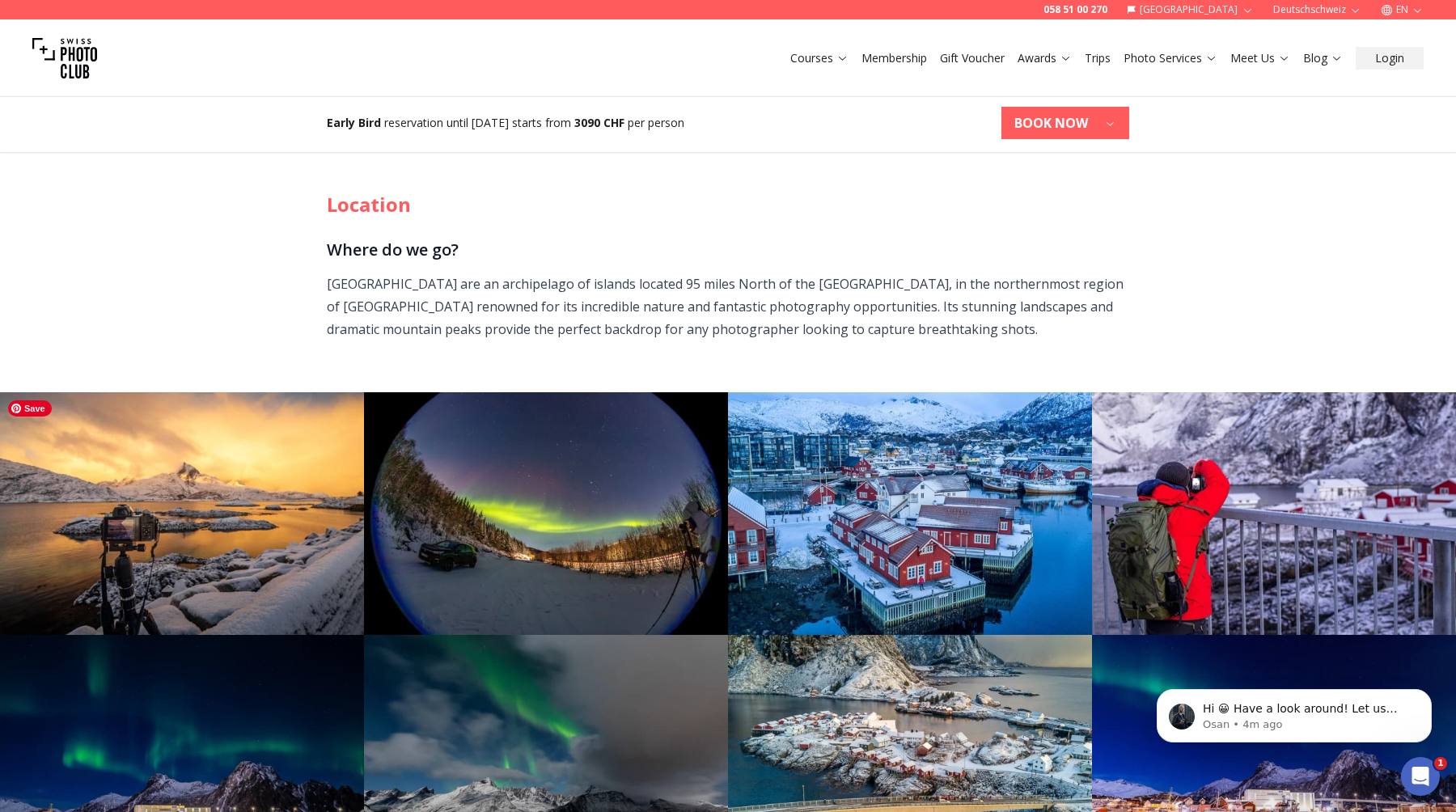
click at [231, 528] on img at bounding box center [182, 514] width 364 height 243
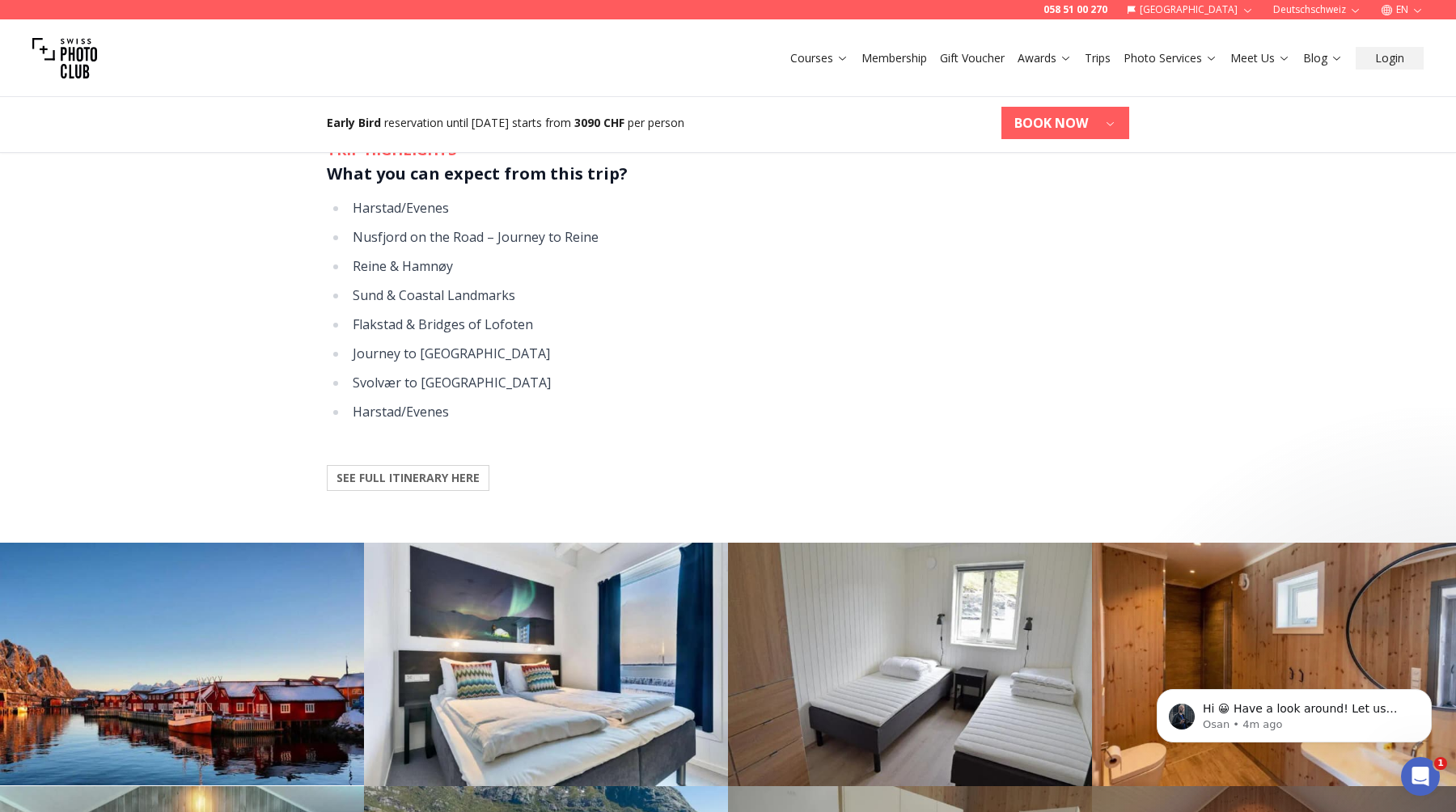
scroll to position [1485, 0]
